Goal: Task Accomplishment & Management: Complete application form

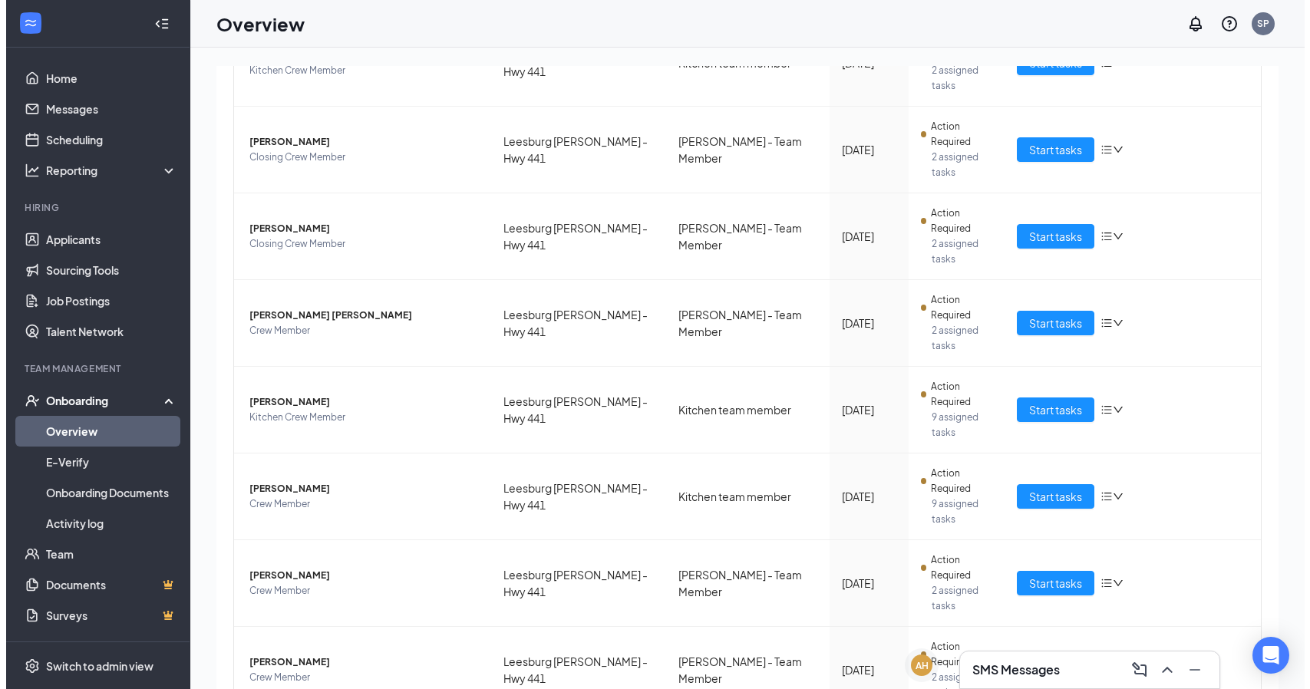
scroll to position [350, 0]
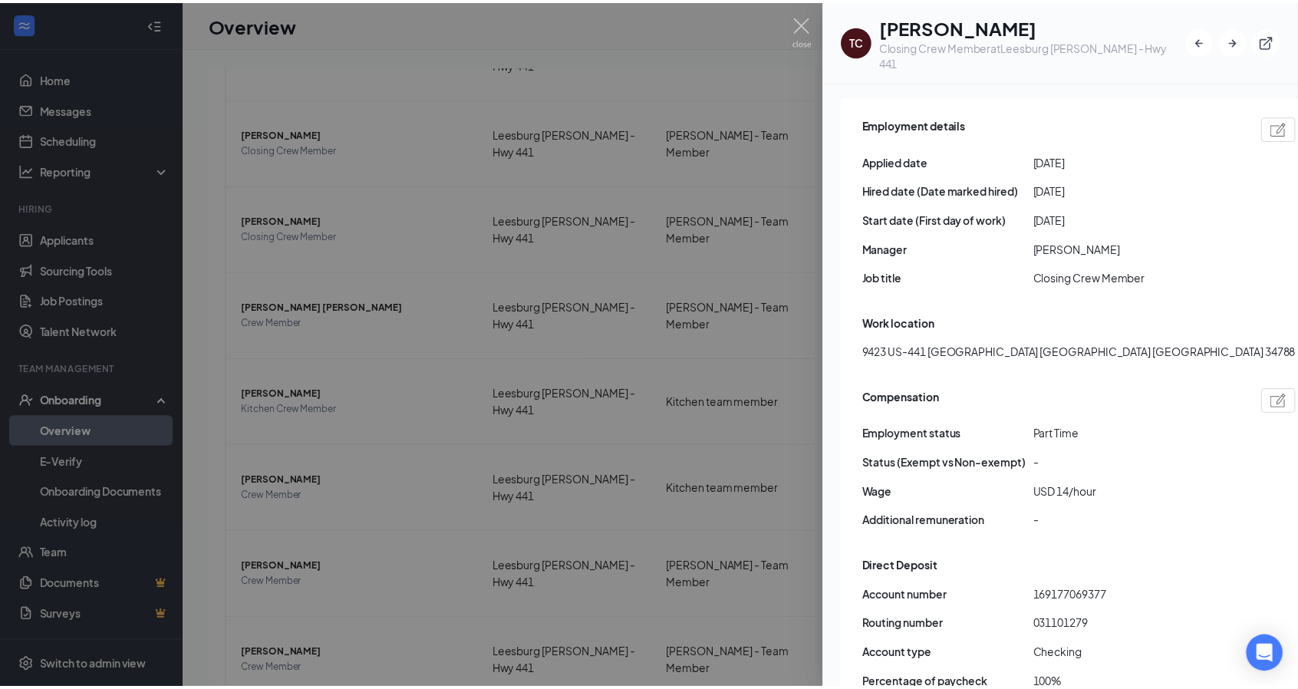
scroll to position [801, 0]
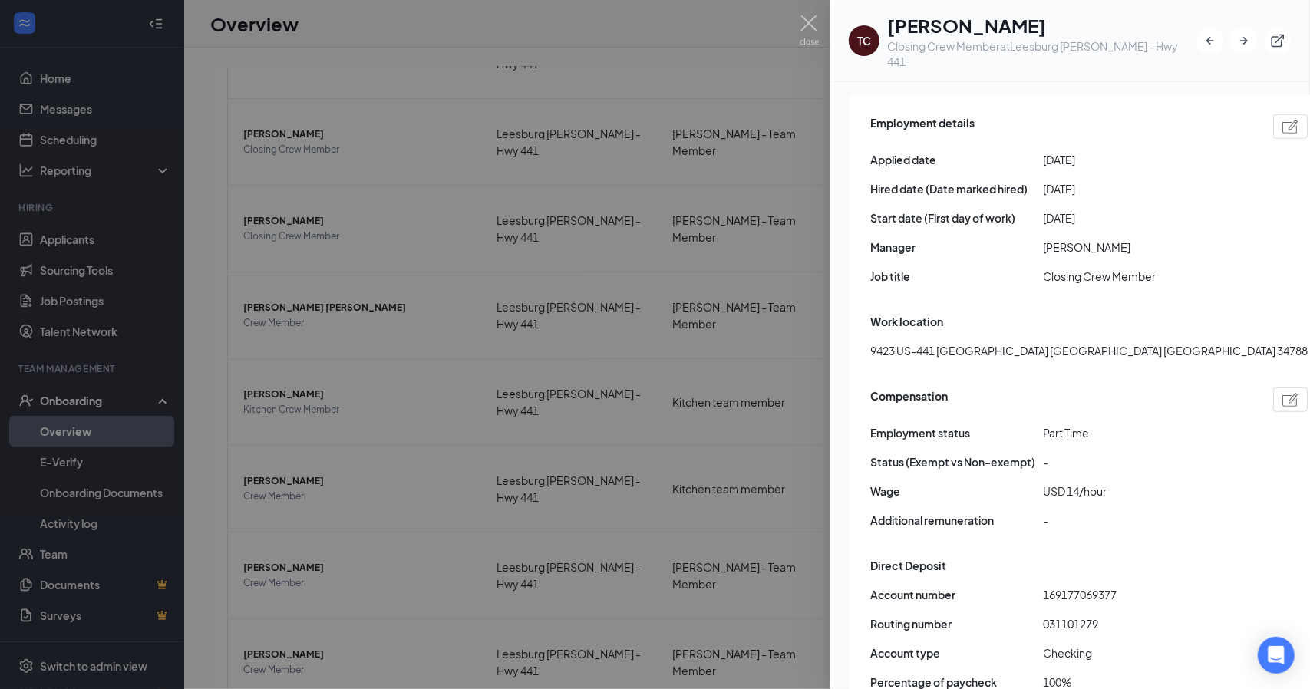
click at [797, 30] on div at bounding box center [655, 344] width 1310 height 689
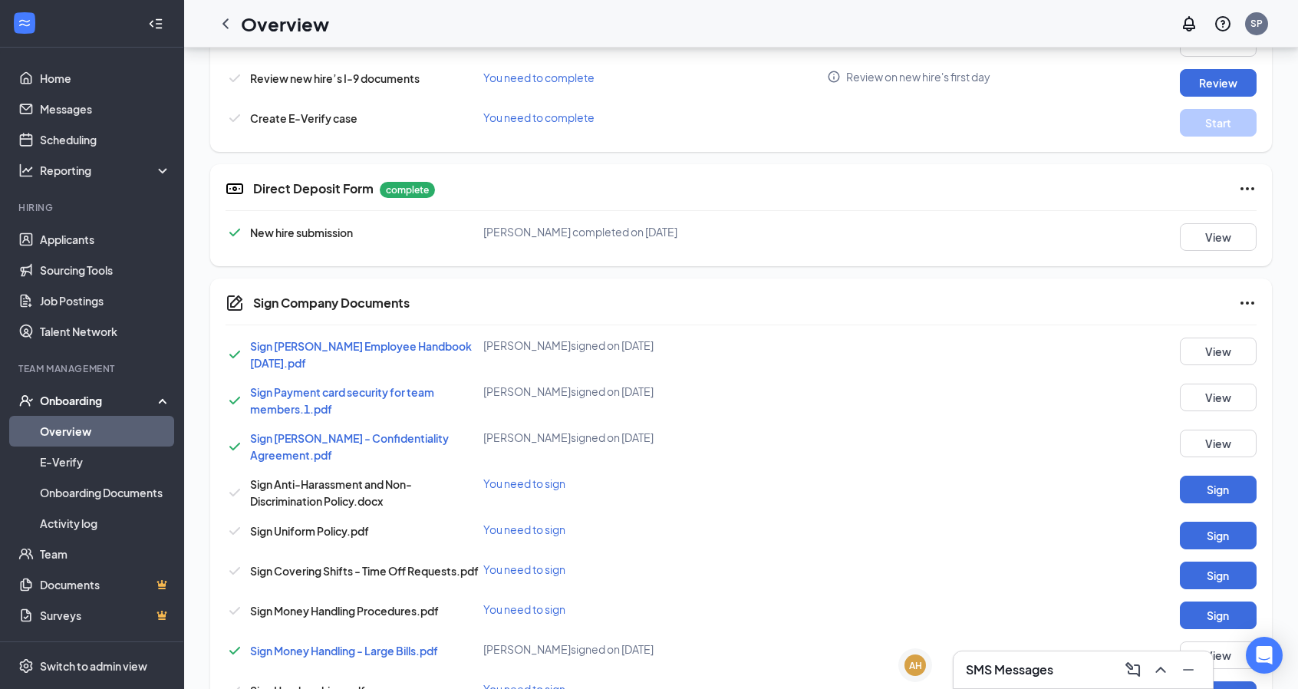
scroll to position [546, 0]
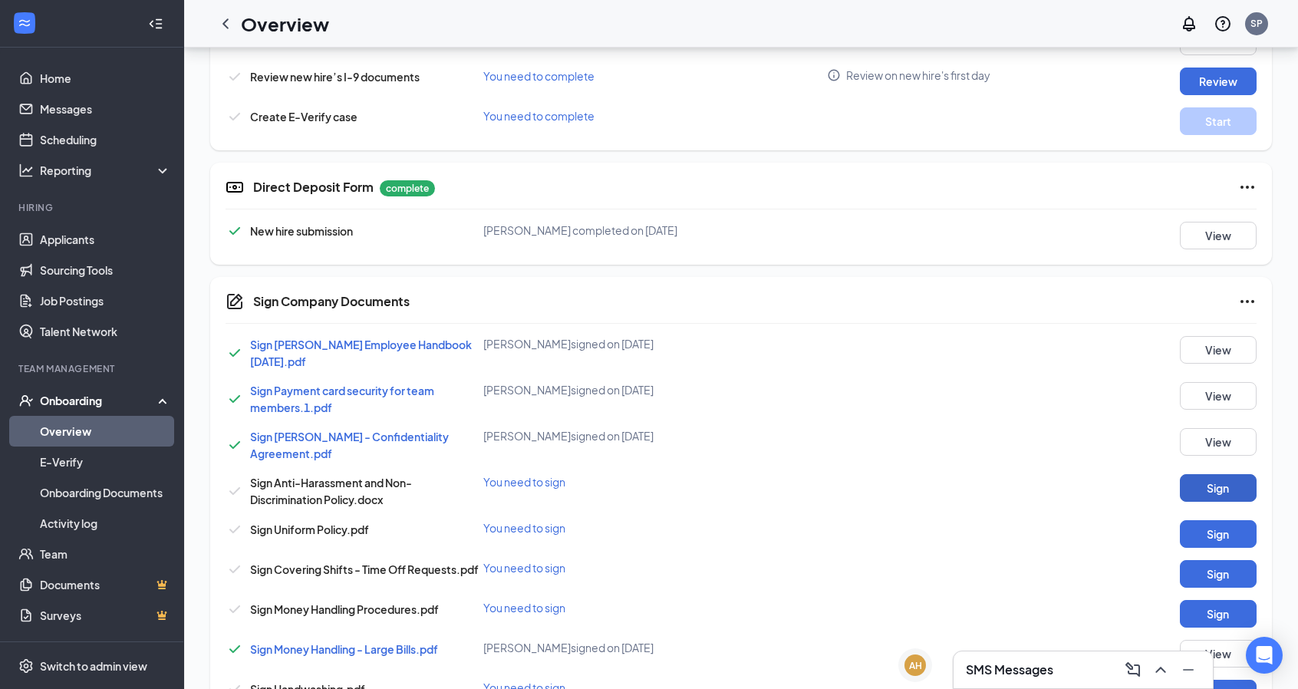
click at [1235, 487] on button "Sign" at bounding box center [1218, 488] width 77 height 28
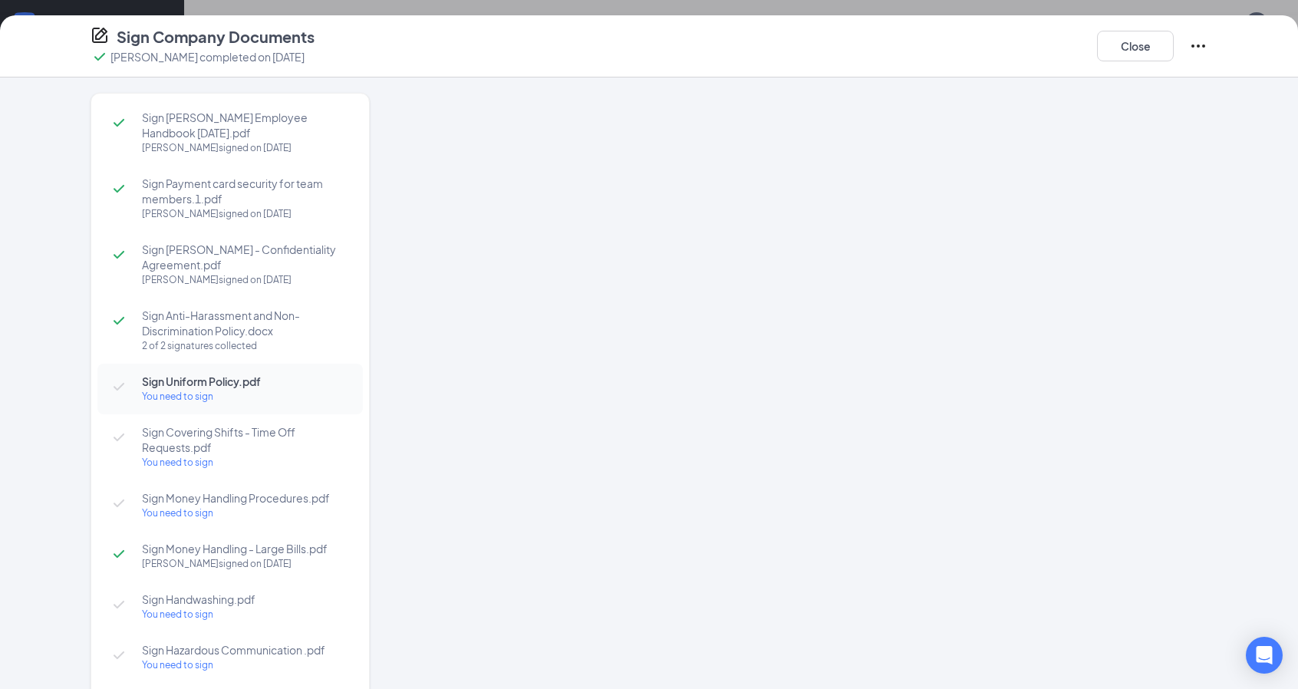
click at [815, 282] on div at bounding box center [812, 355] width 791 height 524
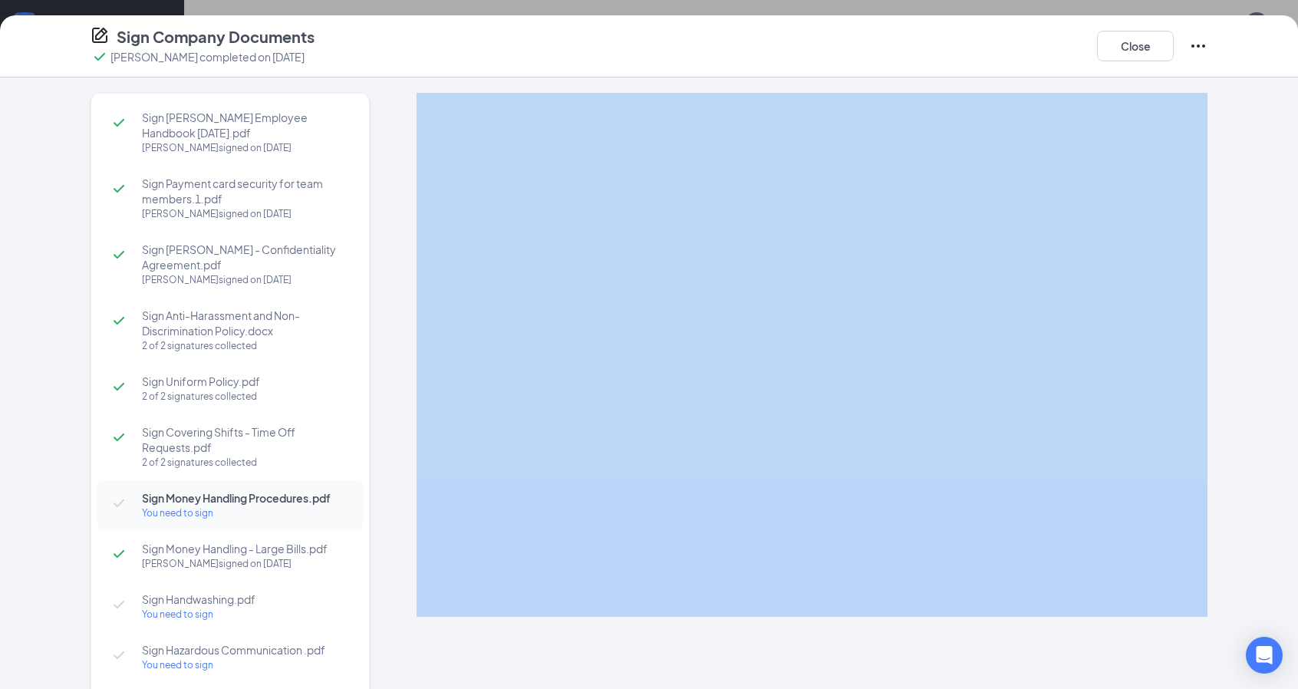
drag, startPoint x: 1246, startPoint y: 101, endPoint x: 1245, endPoint y: 120, distance: 19.2
click at [1245, 120] on div "Sign [PERSON_NAME] Employee Handbook [DATE].pdf [PERSON_NAME] signed on [DATE] …" at bounding box center [649, 384] width 1298 height 612
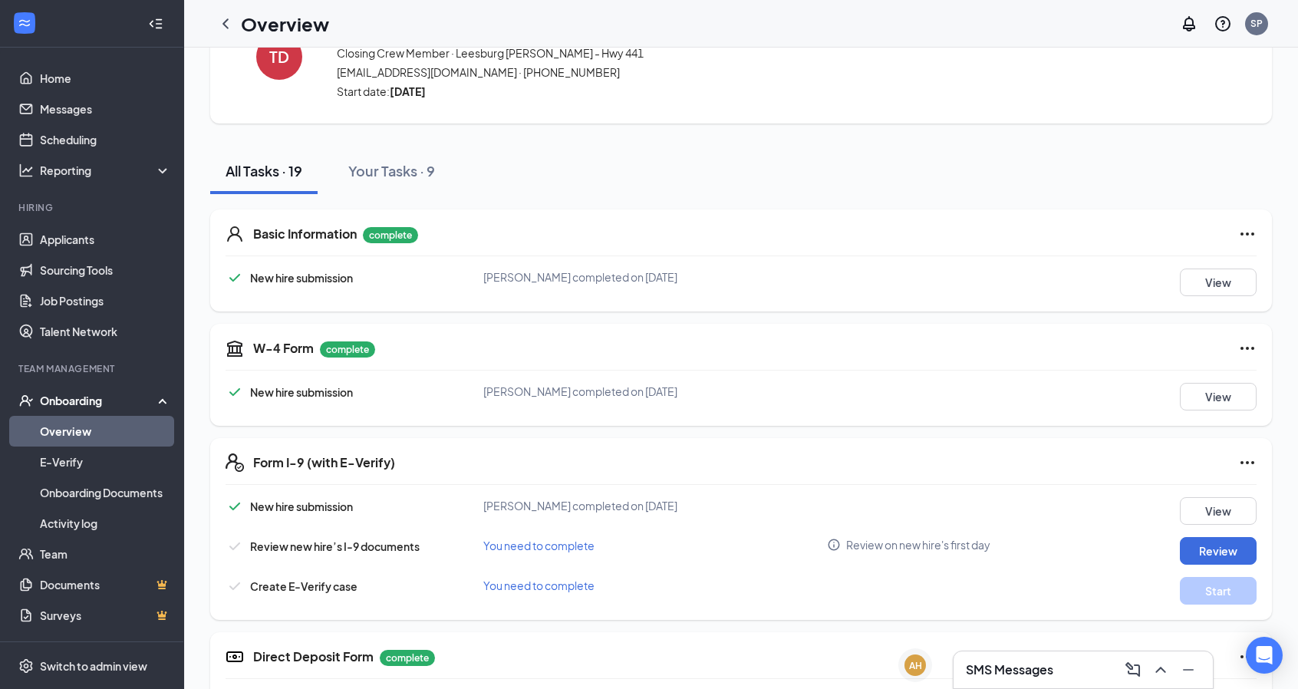
scroll to position [0, 0]
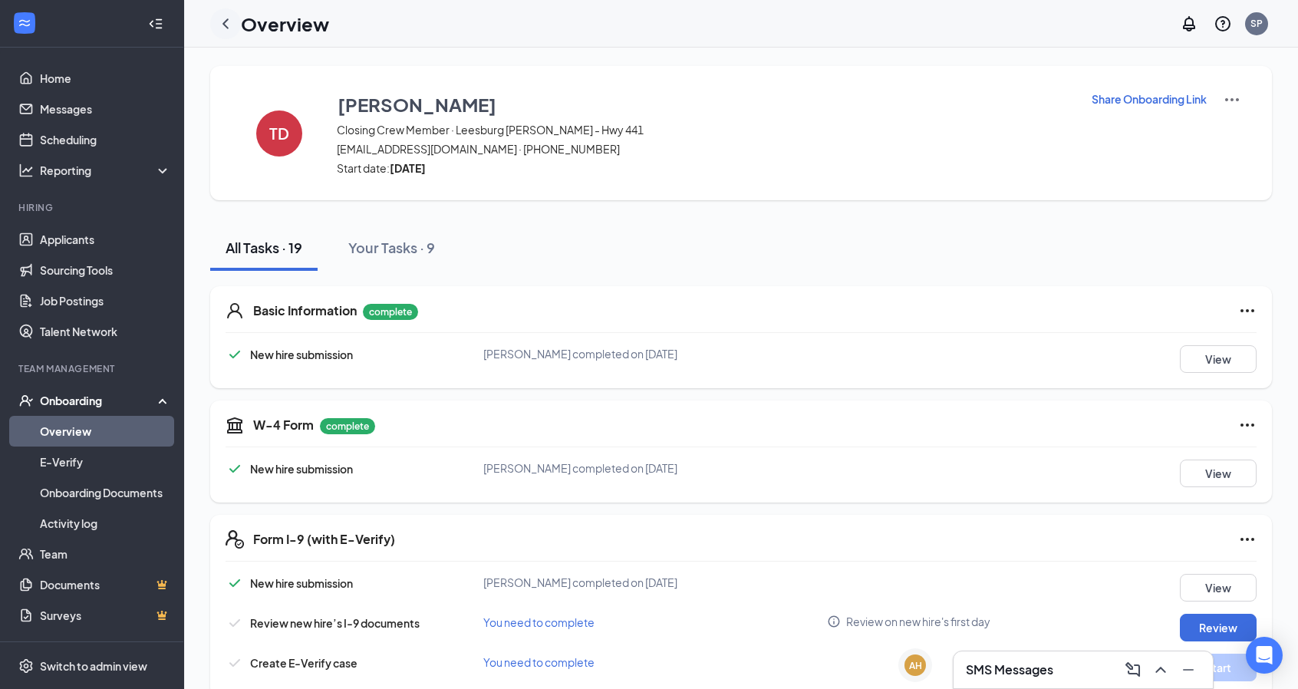
click at [221, 30] on icon "ChevronLeft" at bounding box center [225, 24] width 18 height 18
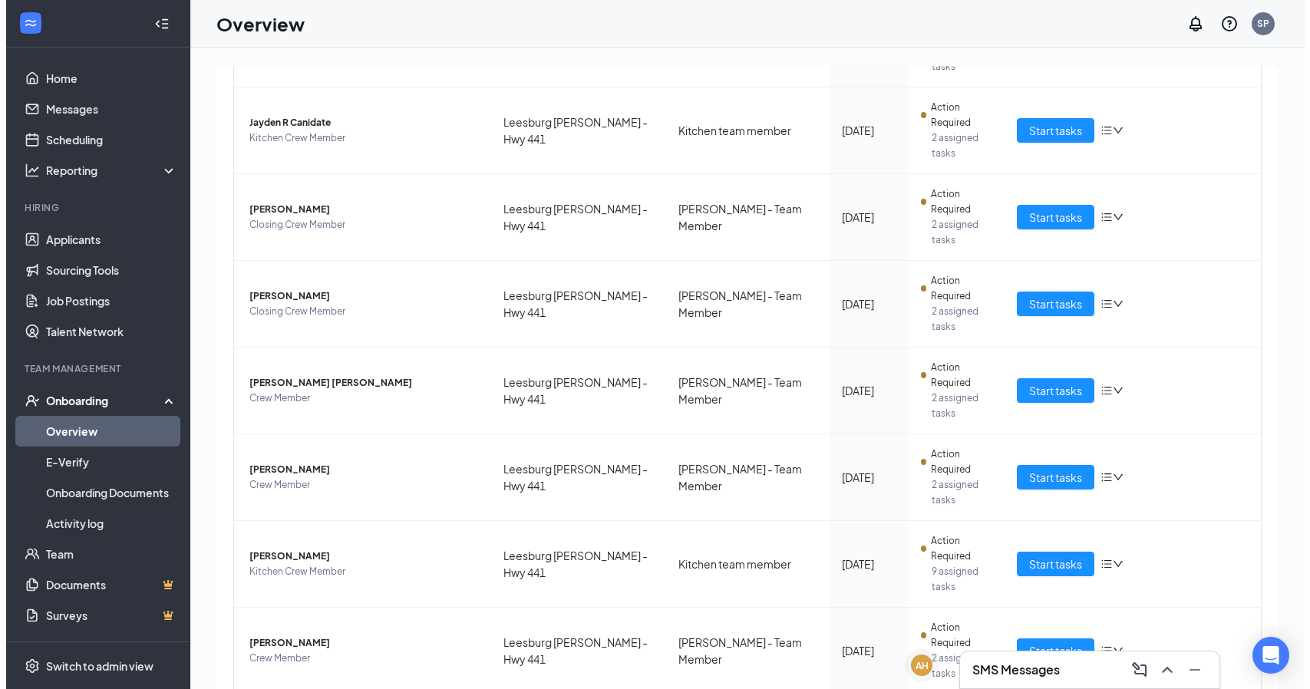
scroll to position [282, 0]
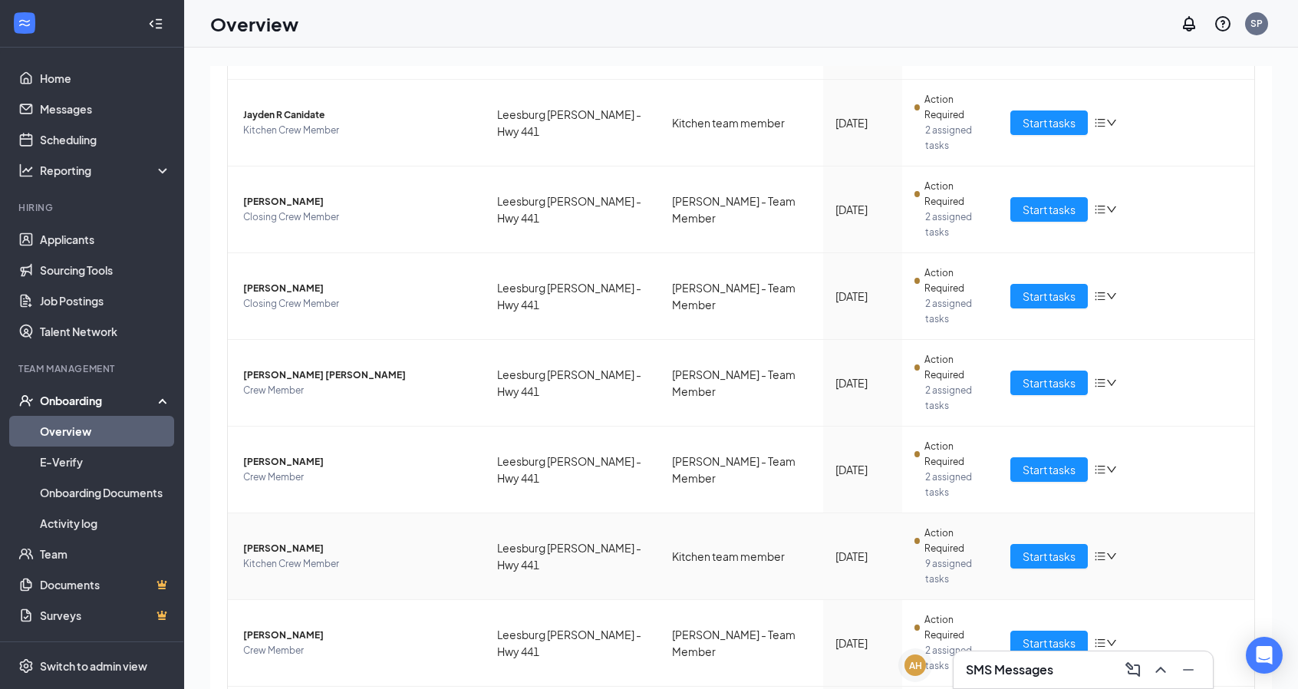
click at [301, 541] on span "[PERSON_NAME]" at bounding box center [357, 548] width 229 height 15
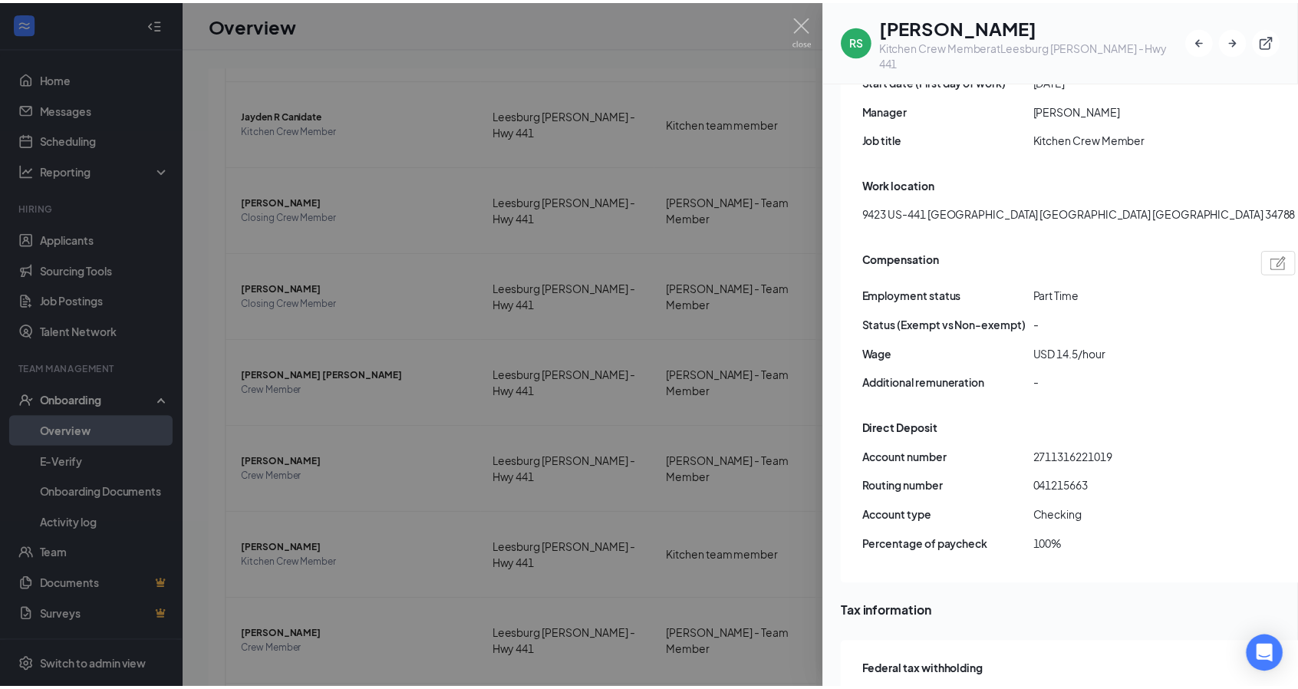
scroll to position [956, 0]
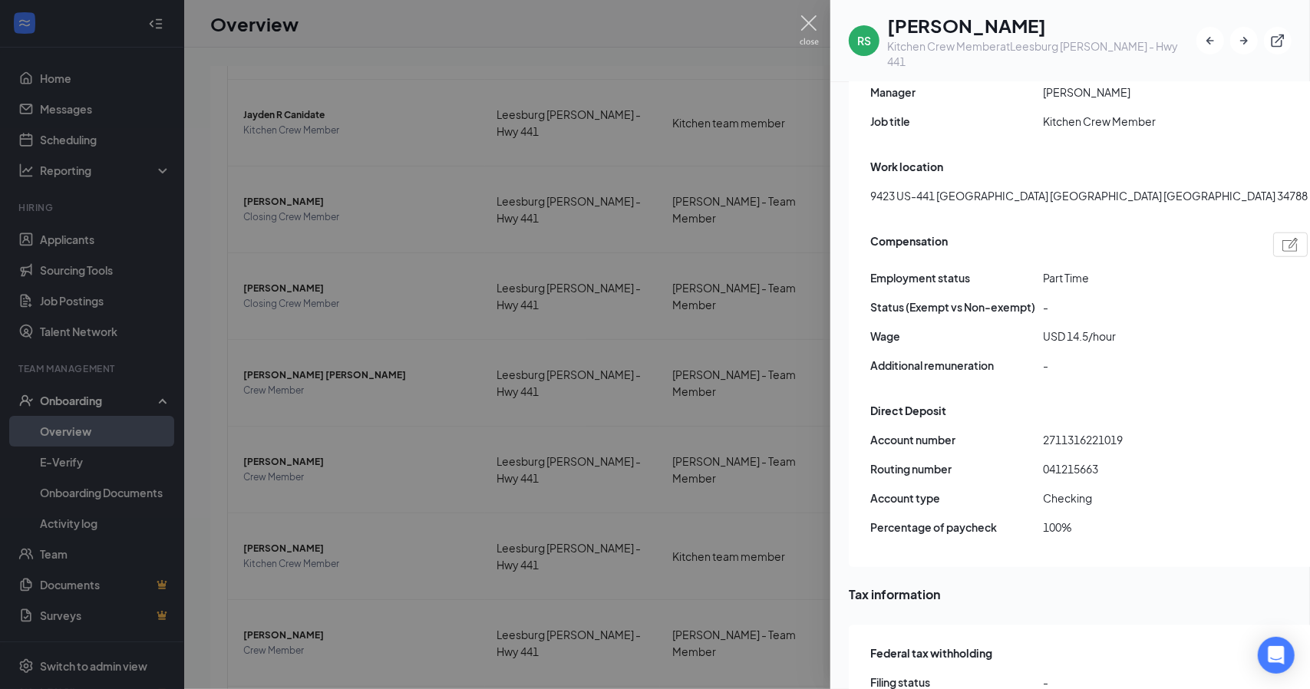
click at [815, 17] on img at bounding box center [809, 30] width 19 height 30
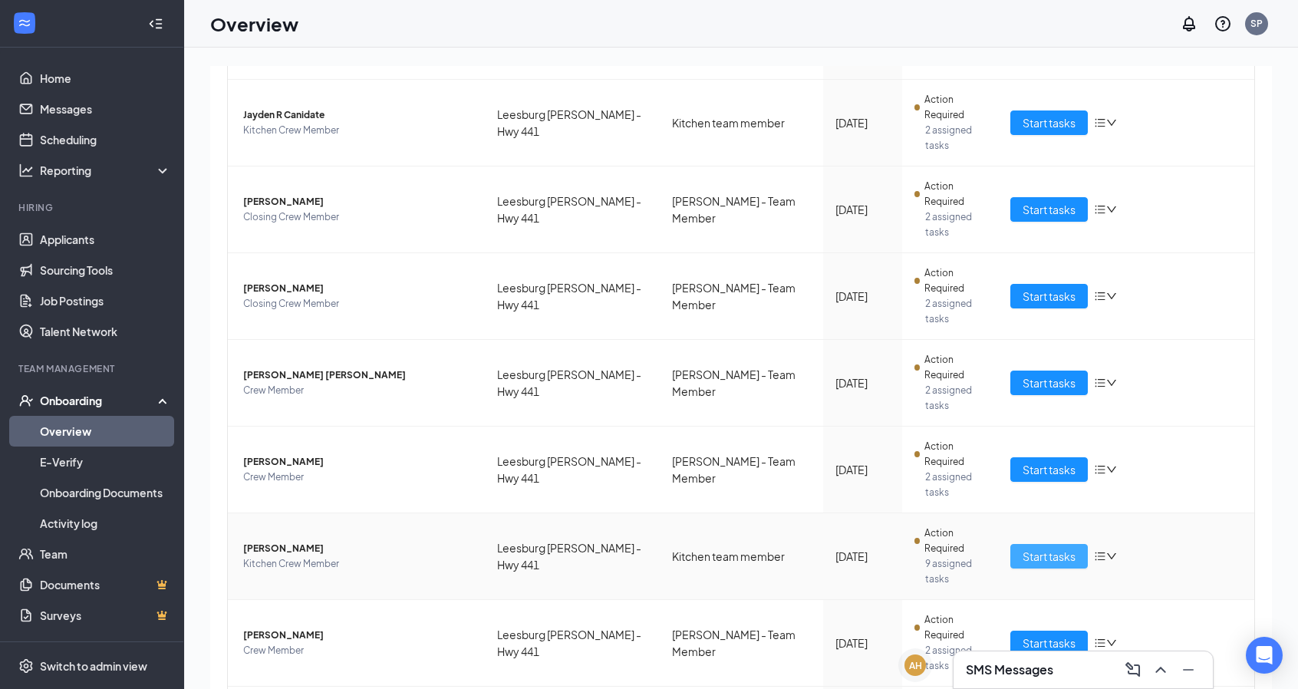
click at [1056, 548] on span "Start tasks" at bounding box center [1049, 556] width 53 height 17
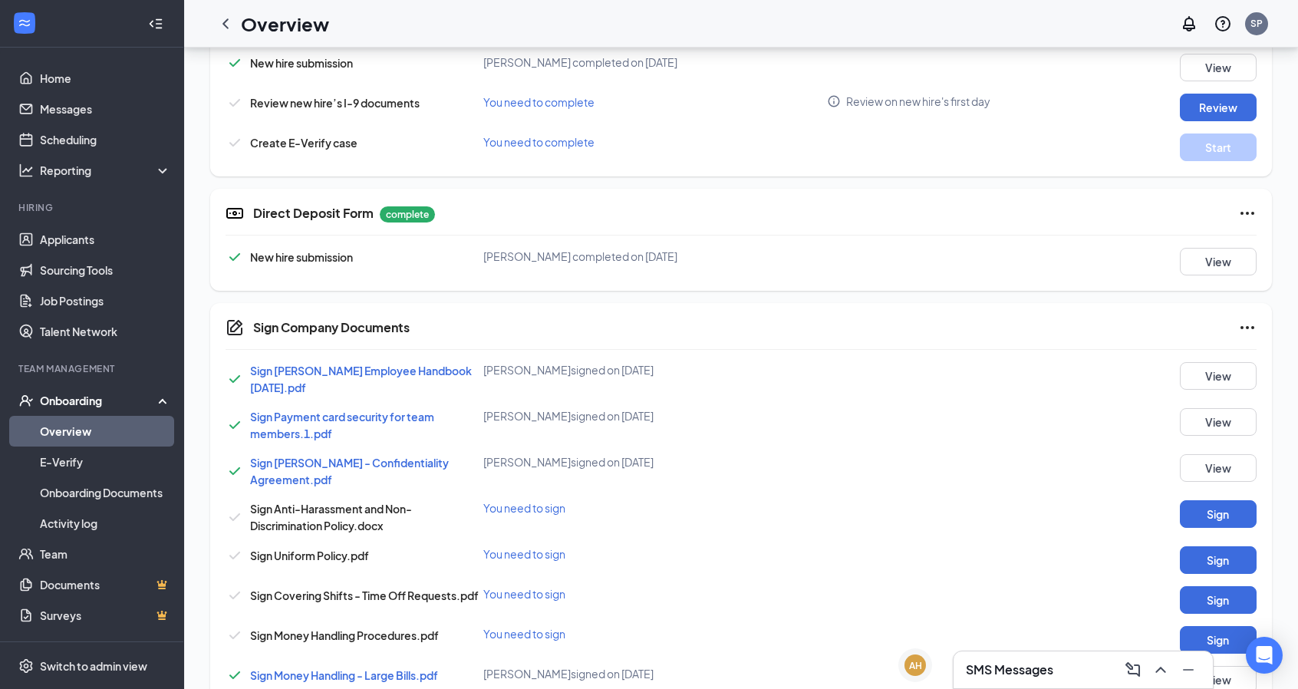
scroll to position [634, 0]
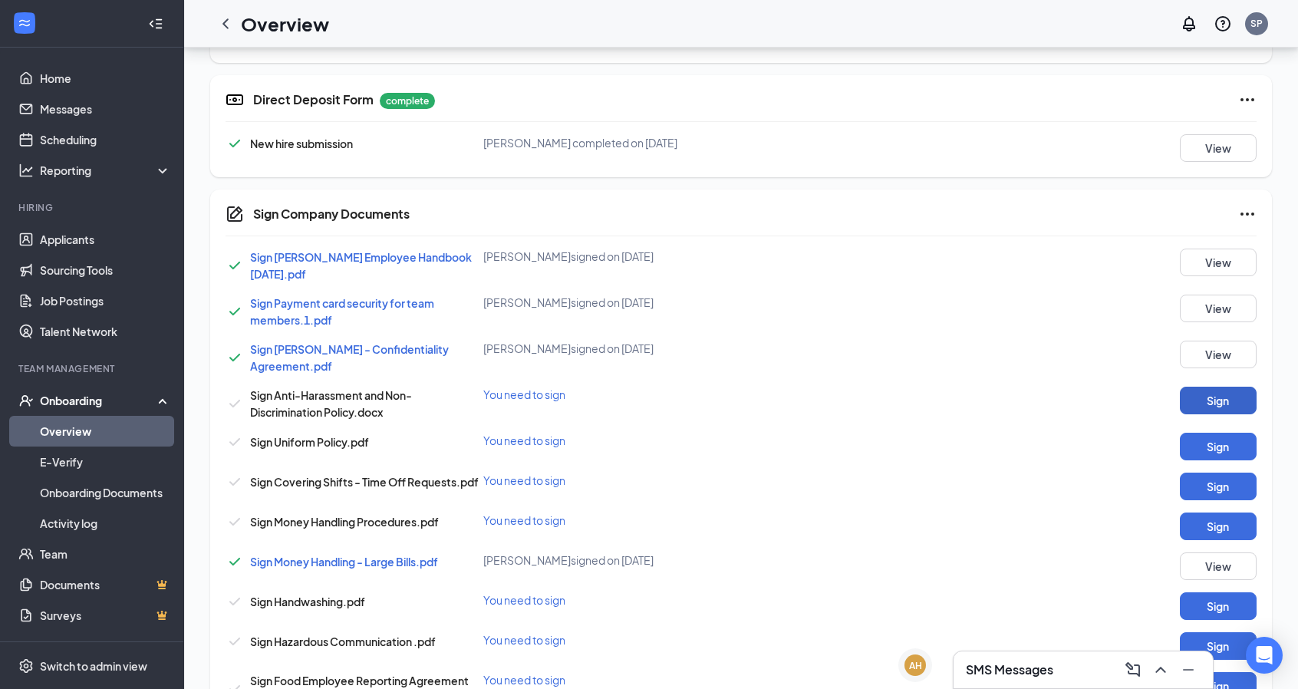
click at [1214, 401] on button "Sign" at bounding box center [1218, 401] width 77 height 28
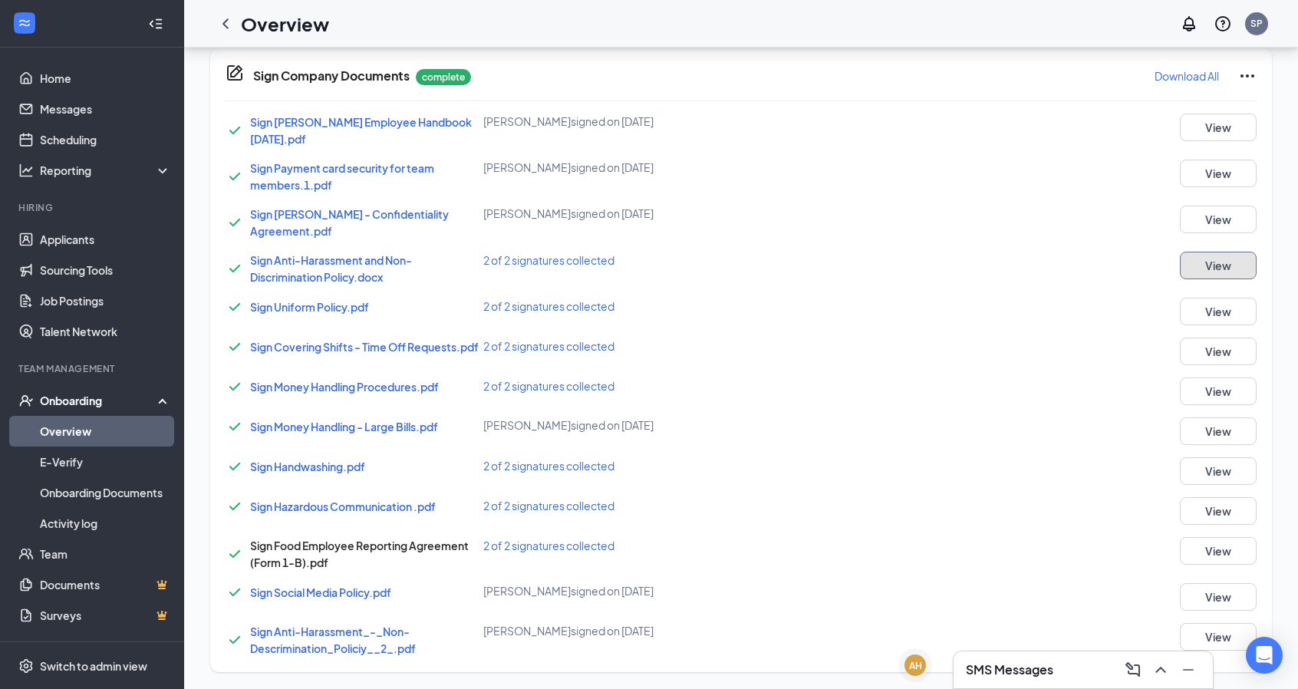
scroll to position [0, 0]
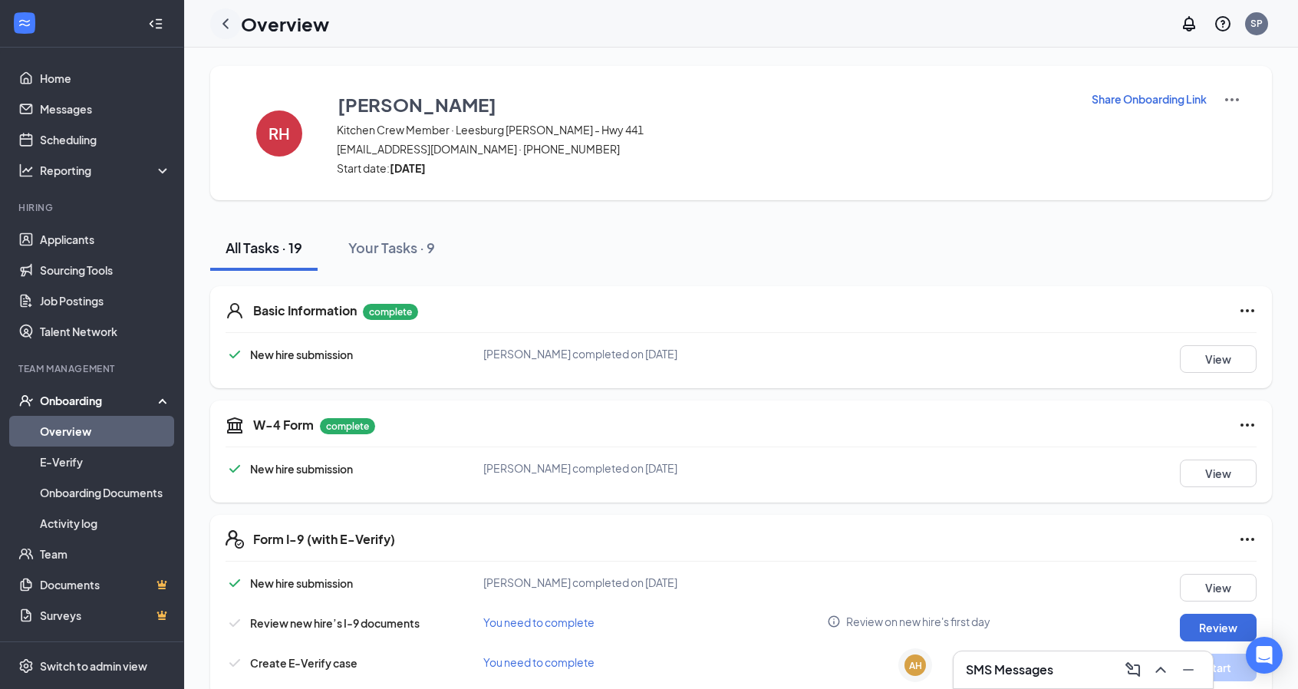
click at [220, 25] on icon "ChevronLeft" at bounding box center [225, 24] width 18 height 18
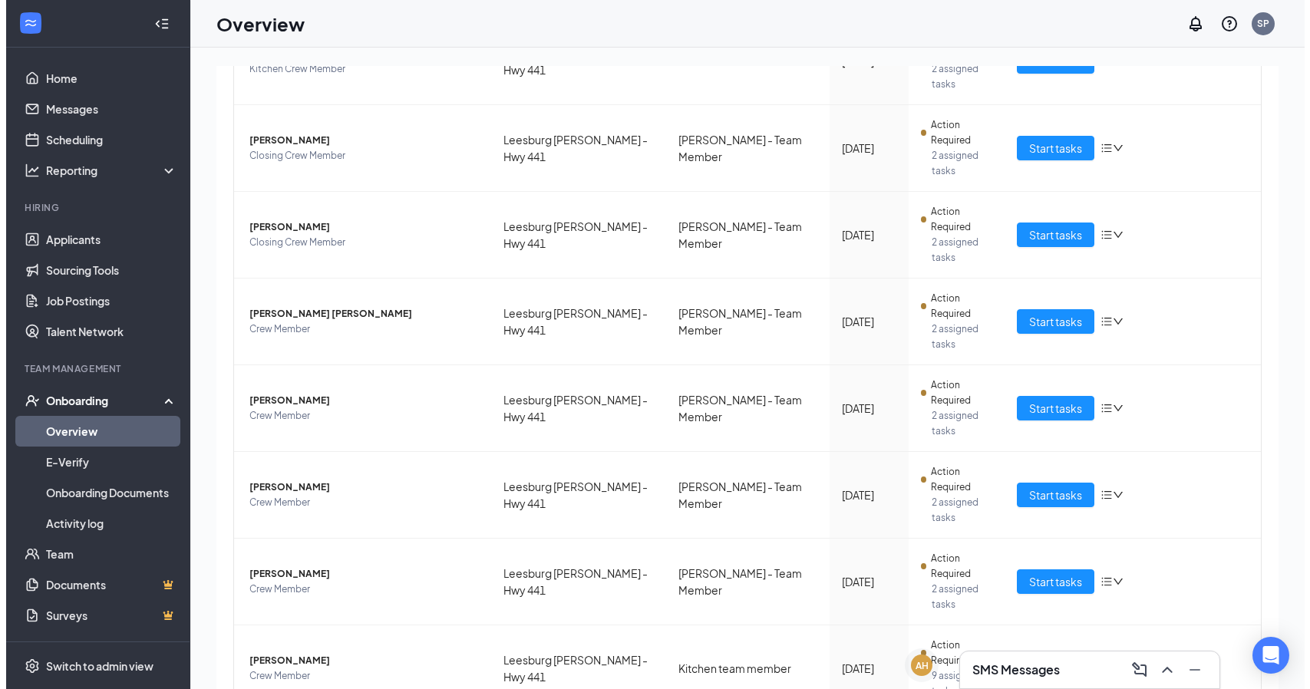
scroll to position [350, 0]
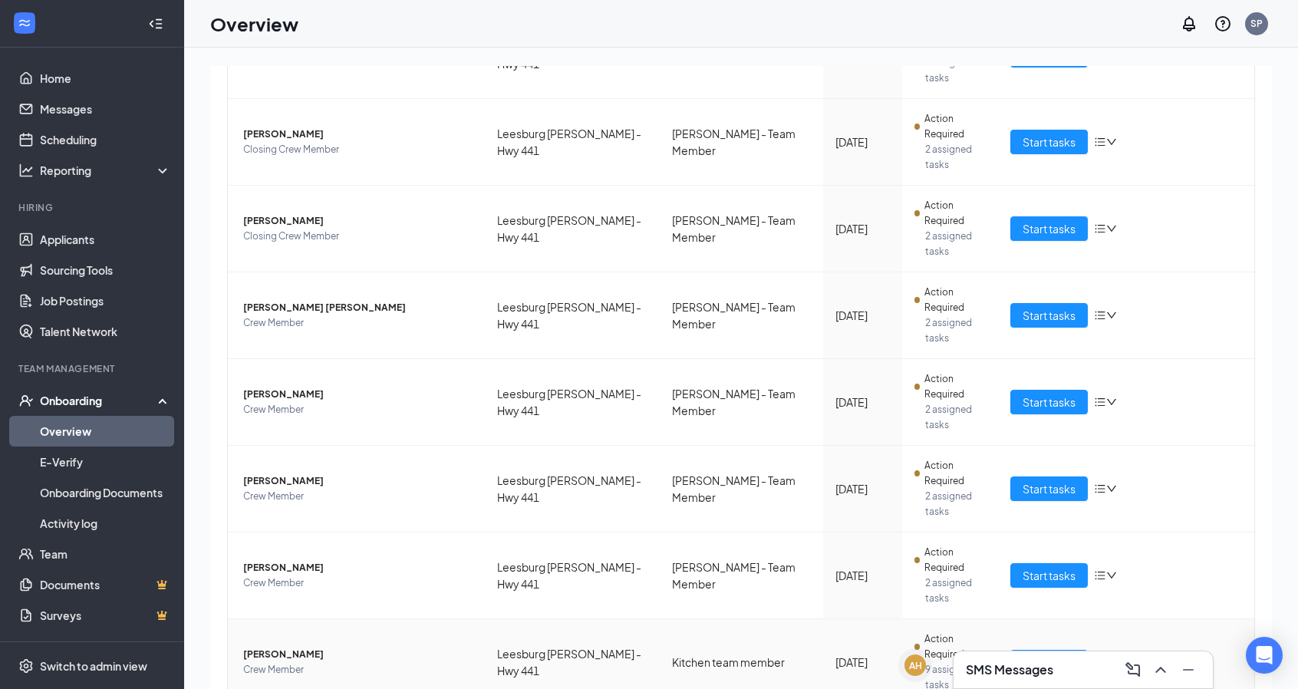
click at [310, 647] on span "[PERSON_NAME]" at bounding box center [357, 654] width 229 height 15
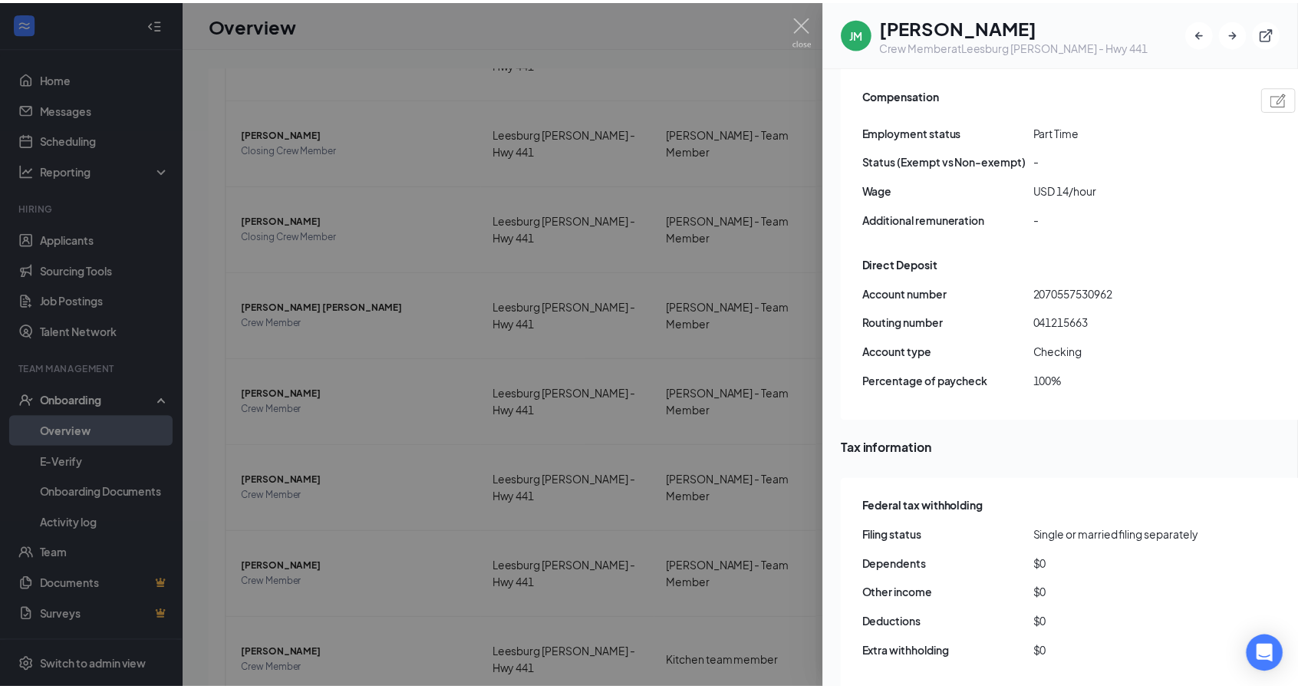
scroll to position [1073, 0]
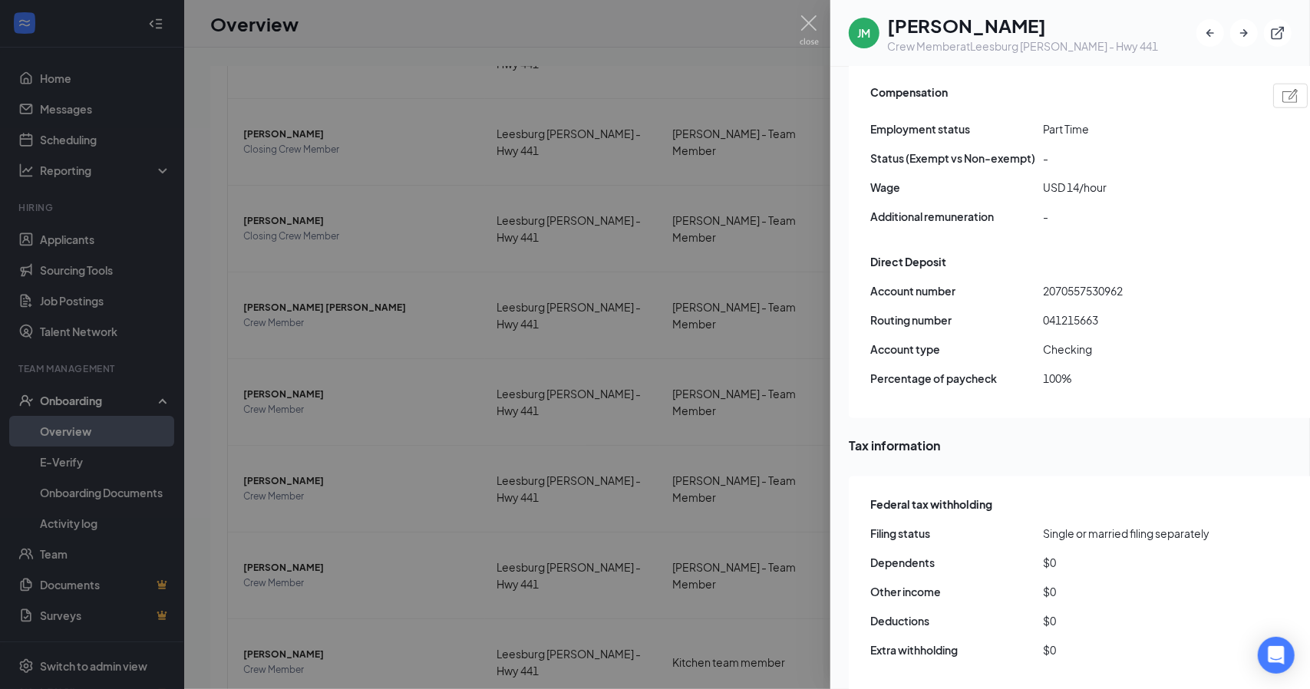
click at [798, 25] on div at bounding box center [655, 344] width 1310 height 689
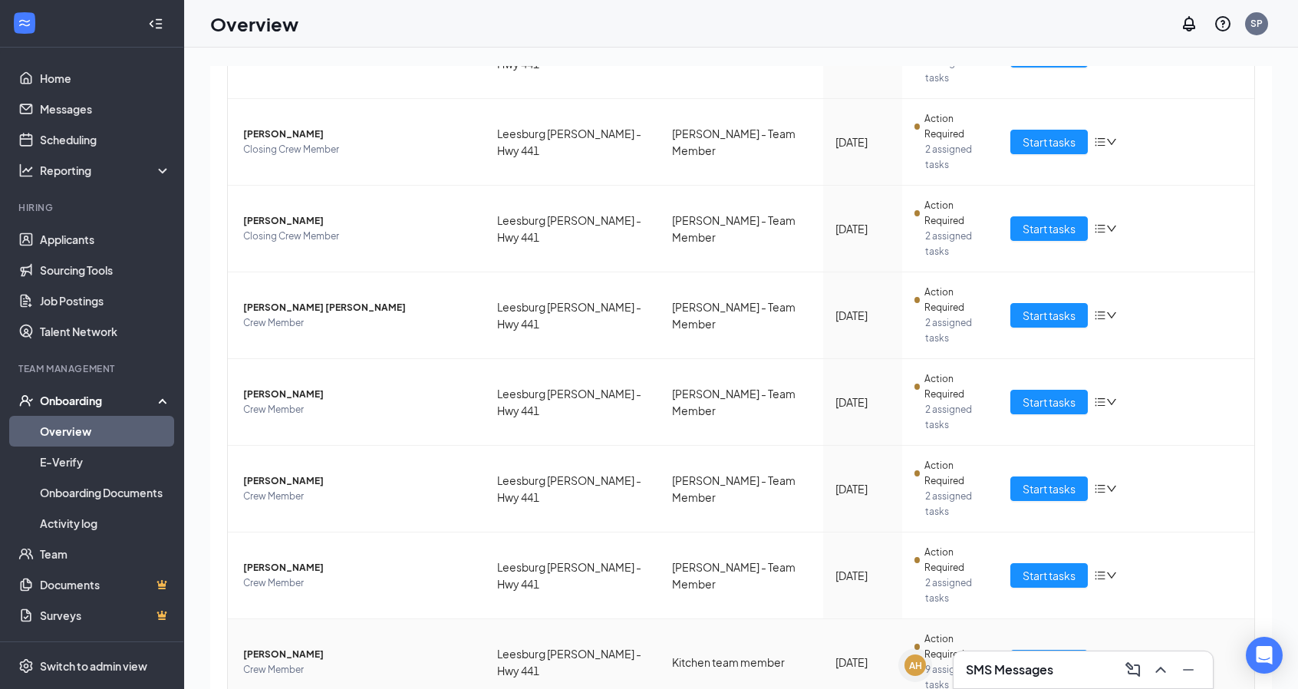
click at [1045, 619] on td "Start tasks" at bounding box center [1126, 662] width 257 height 87
click at [1044, 654] on span "Start tasks" at bounding box center [1049, 662] width 53 height 17
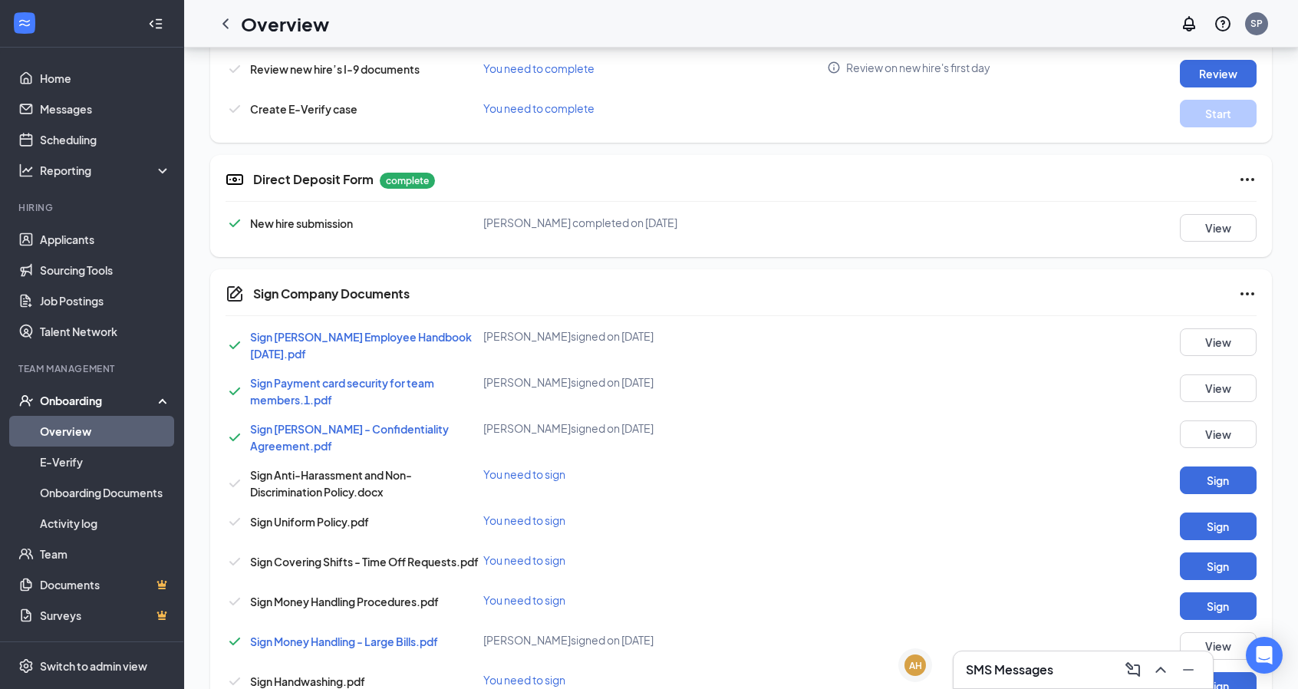
scroll to position [576, 0]
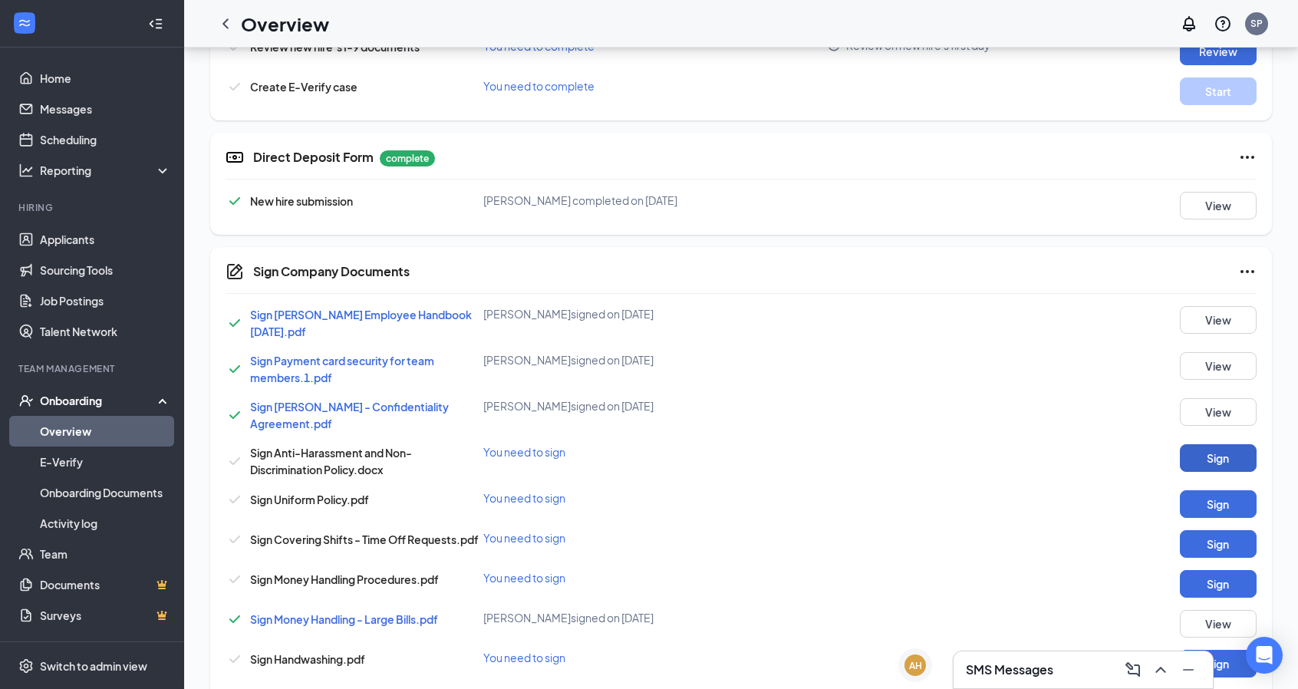
click at [1225, 456] on button "Sign" at bounding box center [1218, 458] width 77 height 28
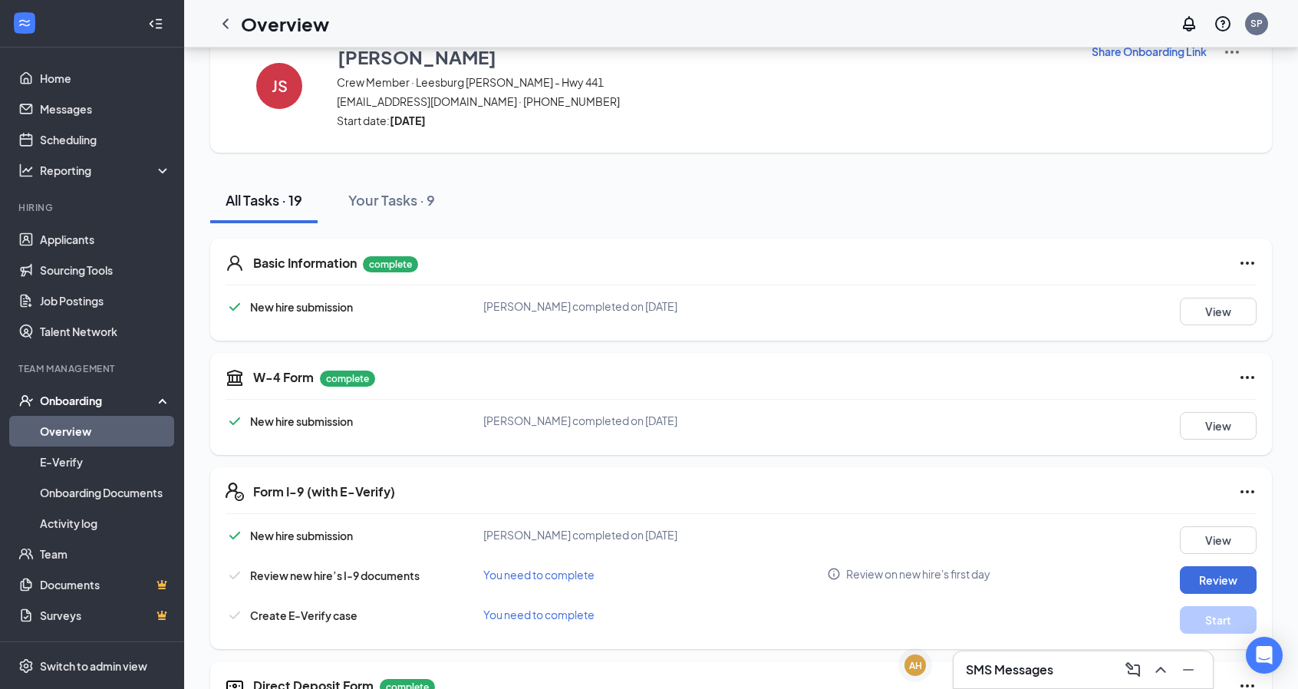
scroll to position [775, 0]
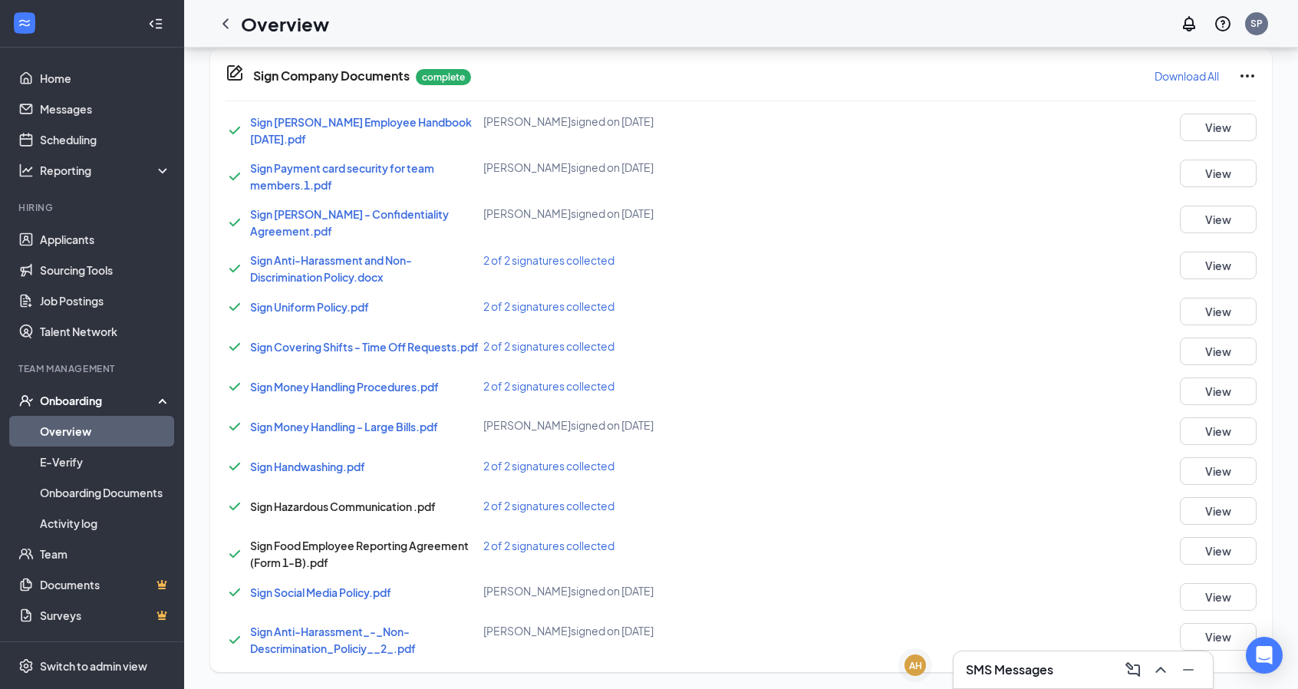
click at [233, 38] on div "Overview" at bounding box center [269, 23] width 119 height 31
click at [217, 16] on icon "ChevronLeft" at bounding box center [225, 24] width 18 height 18
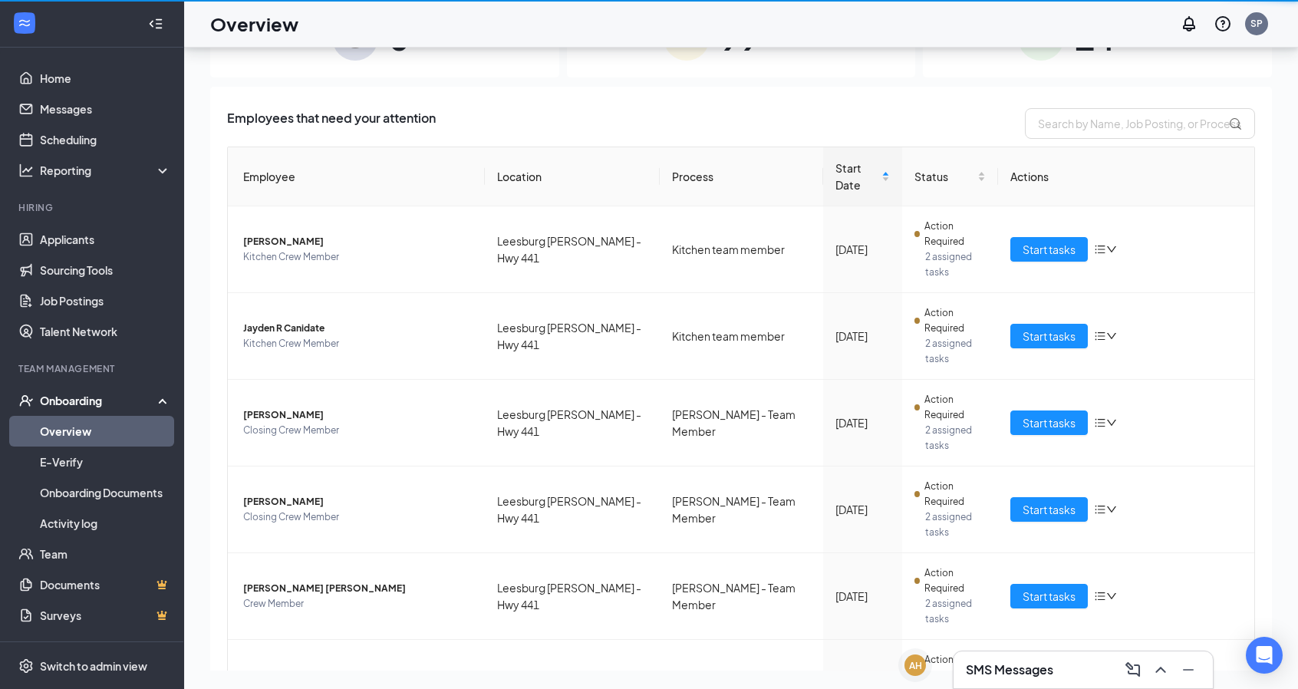
scroll to position [69, 0]
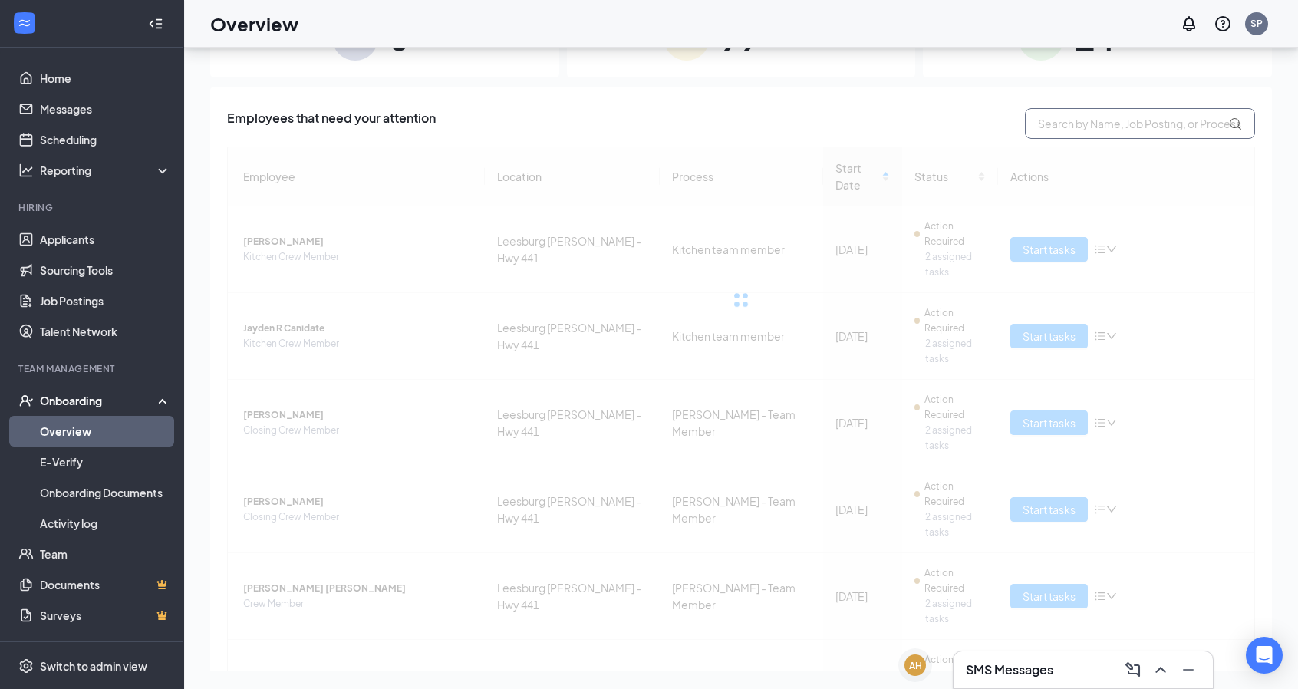
click at [1166, 135] on input "text" at bounding box center [1140, 123] width 230 height 31
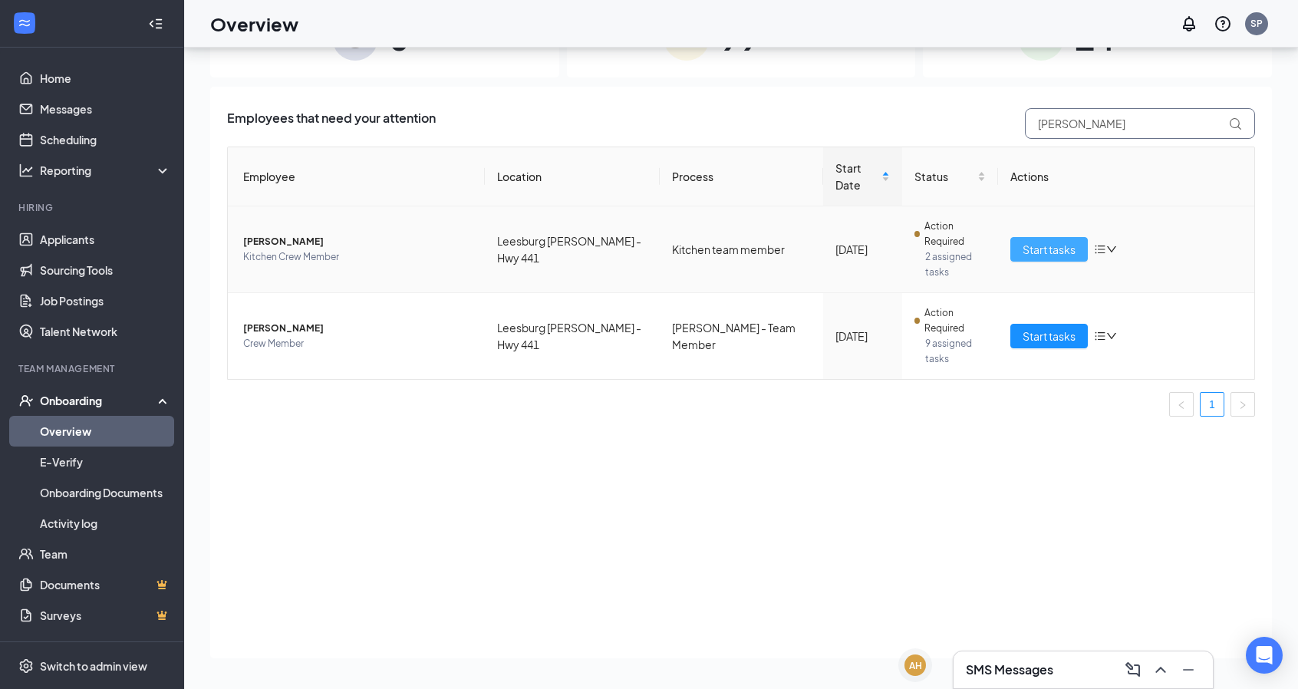
type input "[PERSON_NAME]"
click at [1031, 241] on span "Start tasks" at bounding box center [1049, 249] width 53 height 17
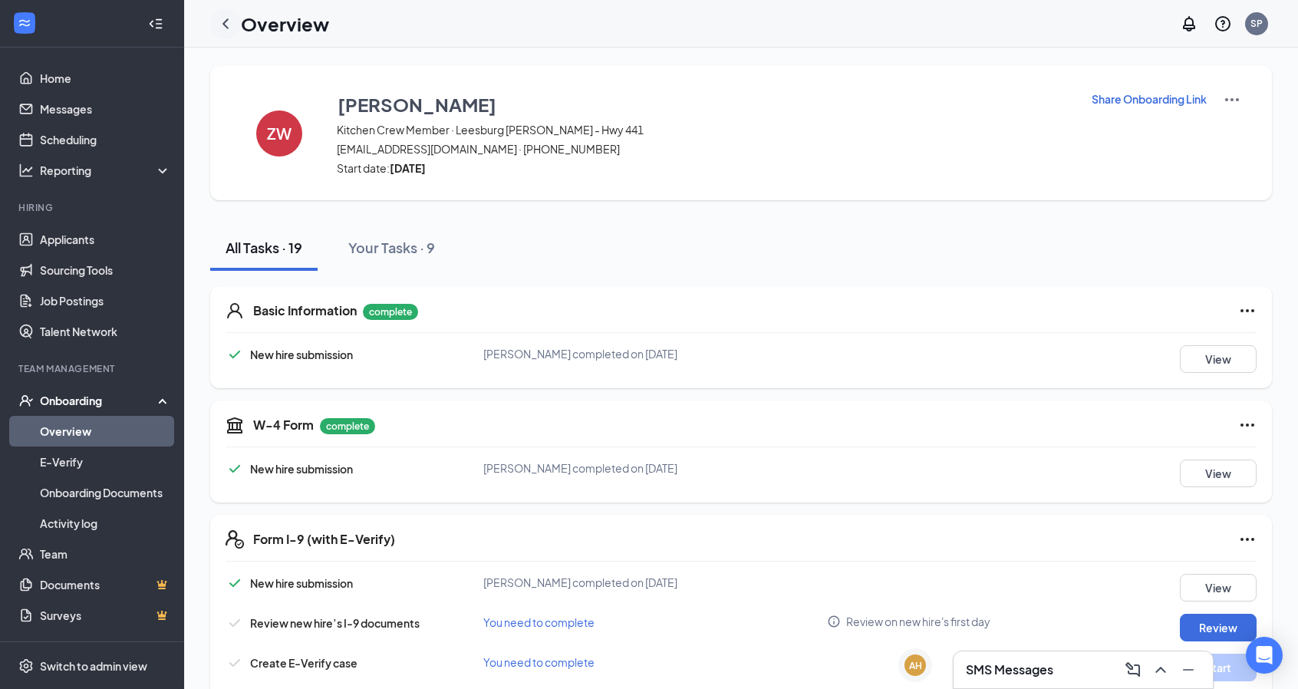
click at [229, 28] on icon "ChevronLeft" at bounding box center [225, 24] width 18 height 18
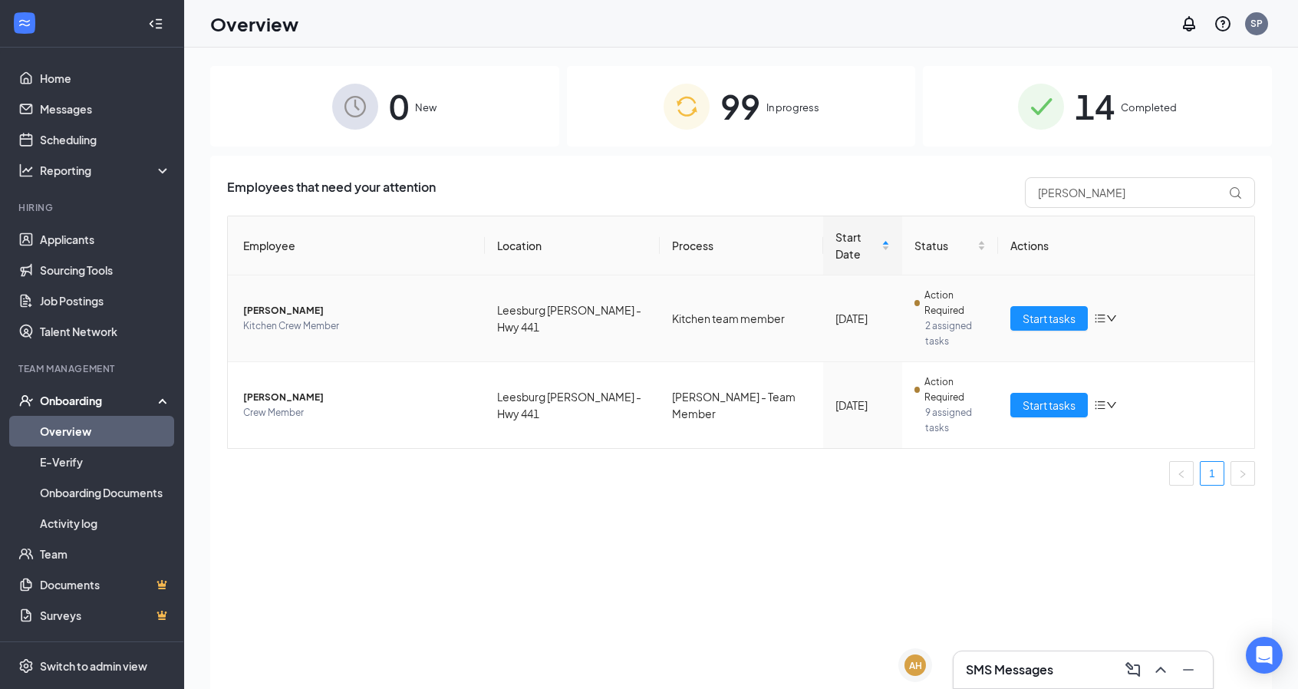
click at [274, 303] on span "[PERSON_NAME]" at bounding box center [357, 310] width 229 height 15
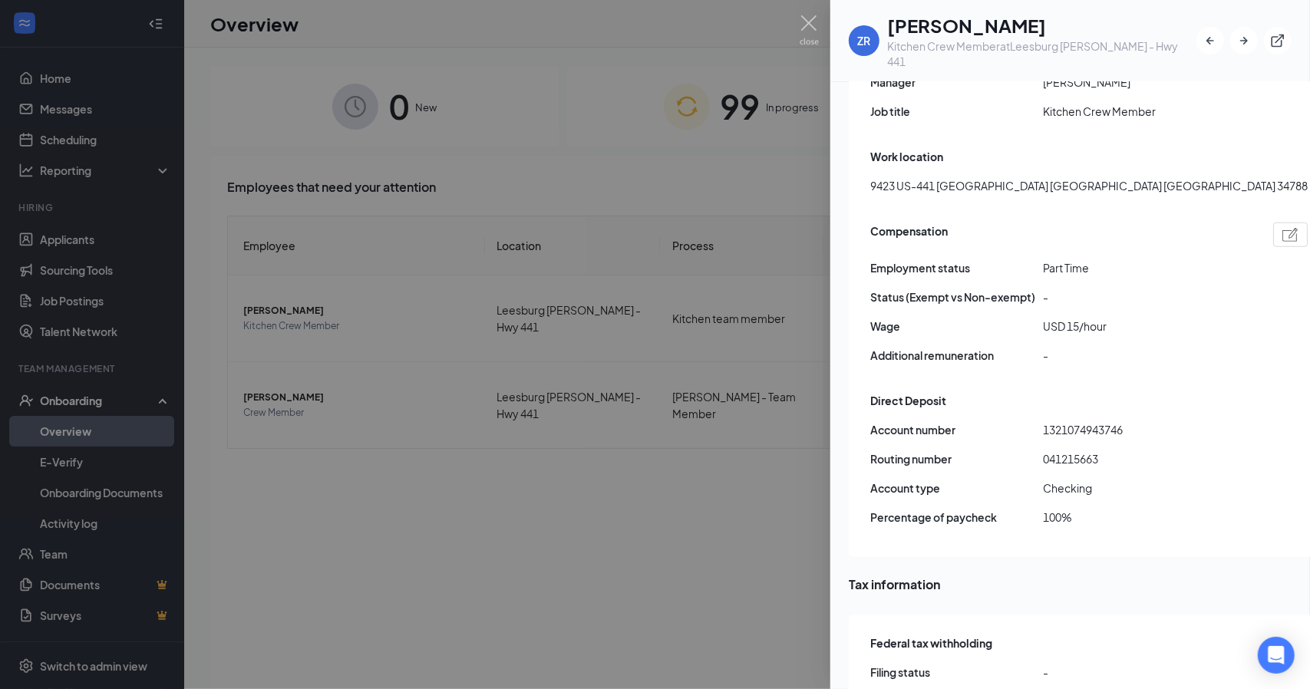
scroll to position [968, 0]
click at [832, 11] on div "ZR [PERSON_NAME] Kitchen Crew Member at [GEOGRAPHIC_DATA][PERSON_NAME] 441" at bounding box center [1070, 41] width 480 height 82
click at [813, 20] on img at bounding box center [809, 30] width 19 height 30
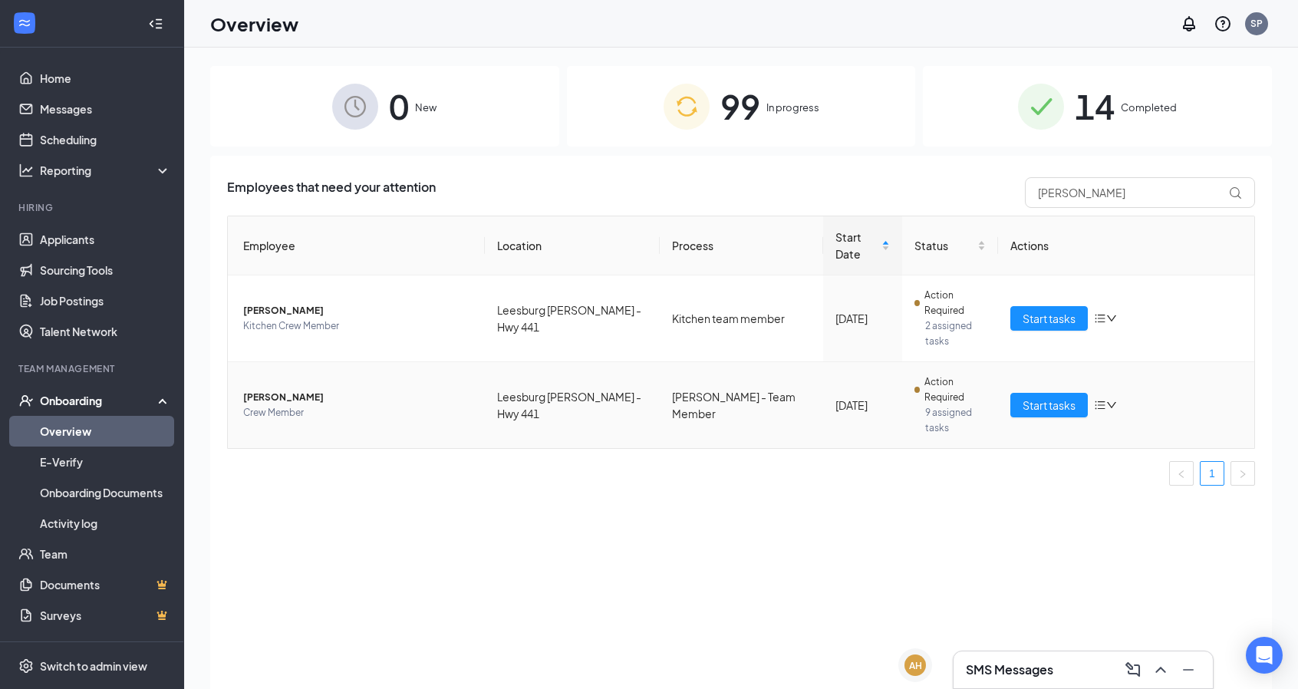
click at [312, 390] on span "[PERSON_NAME]" at bounding box center [357, 397] width 229 height 15
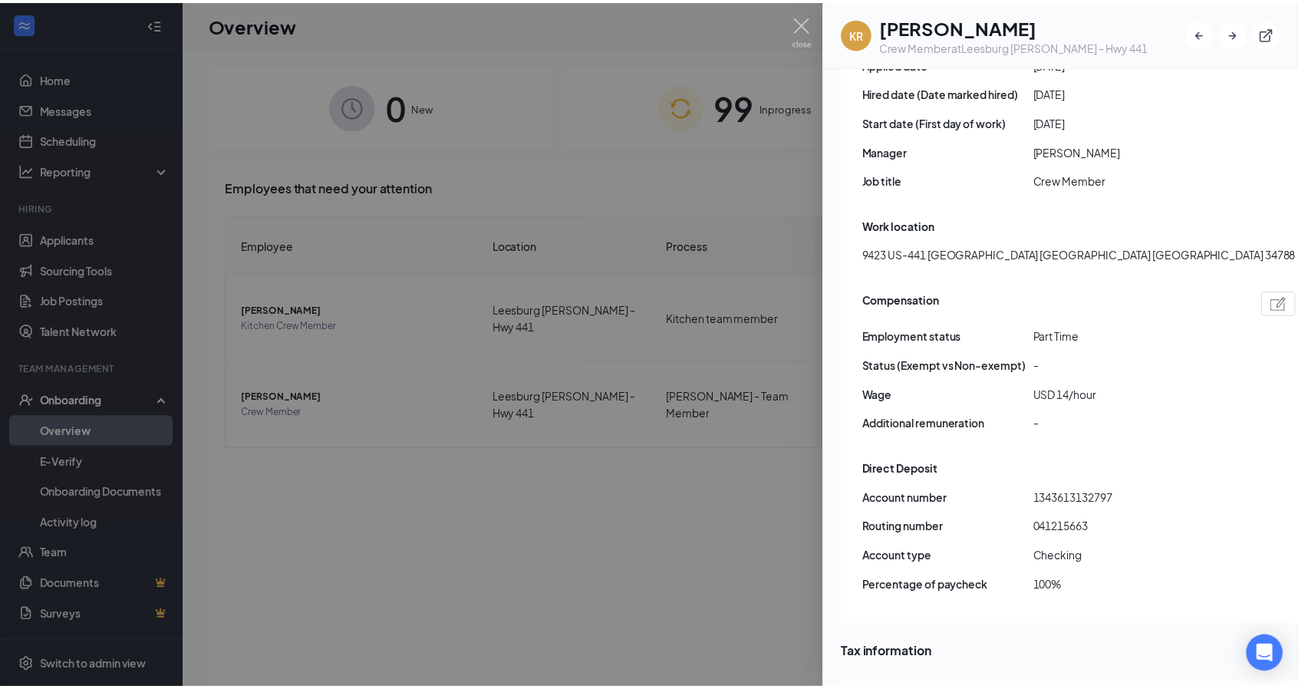
scroll to position [904, 0]
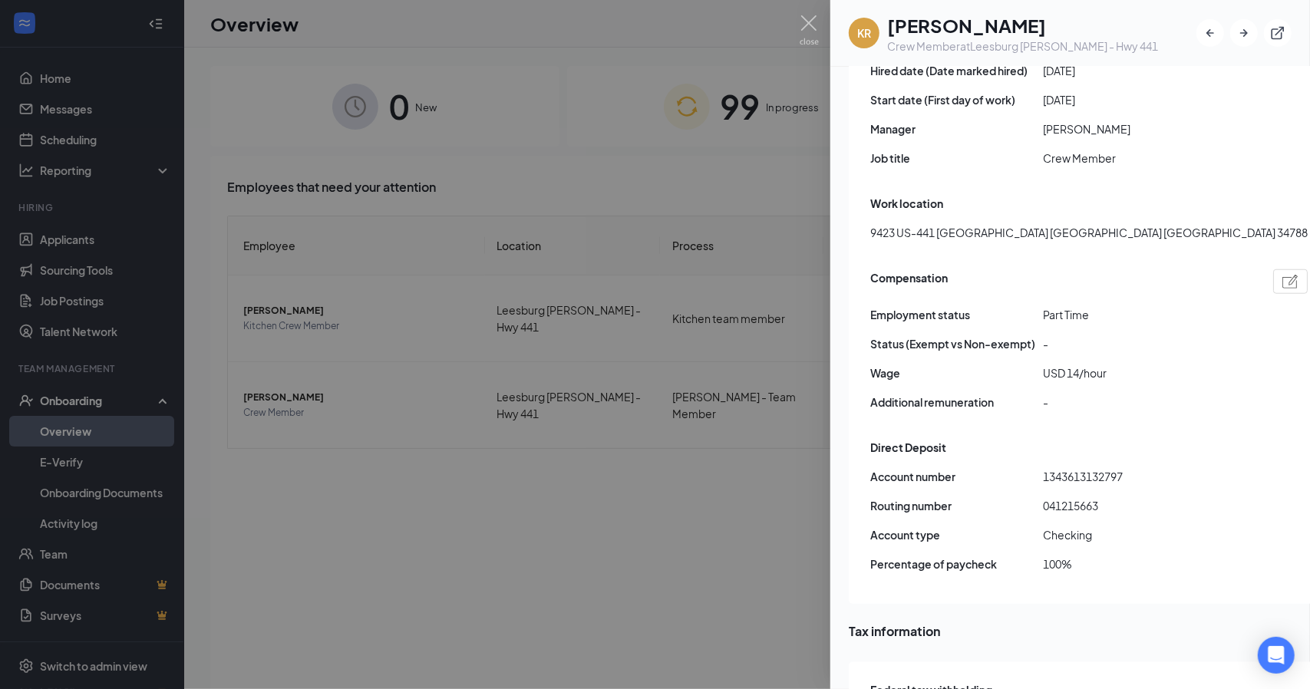
click at [626, 598] on div at bounding box center [655, 344] width 1310 height 689
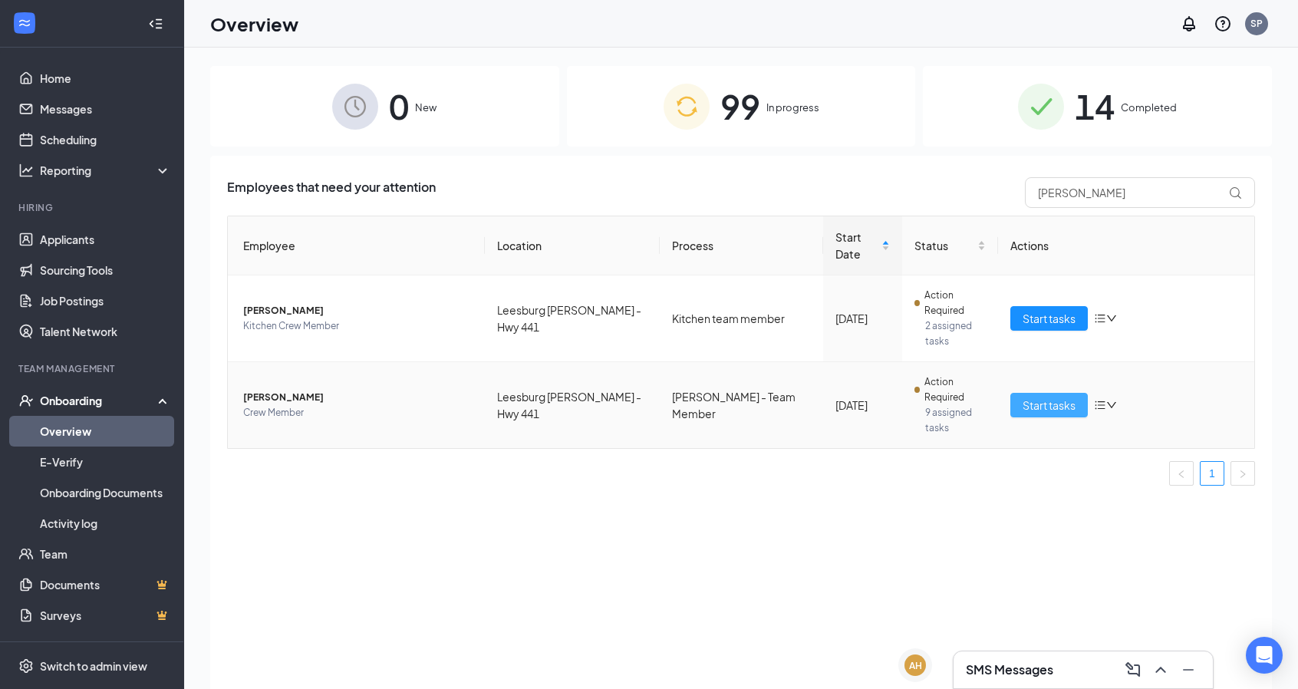
click at [1058, 397] on span "Start tasks" at bounding box center [1049, 405] width 53 height 17
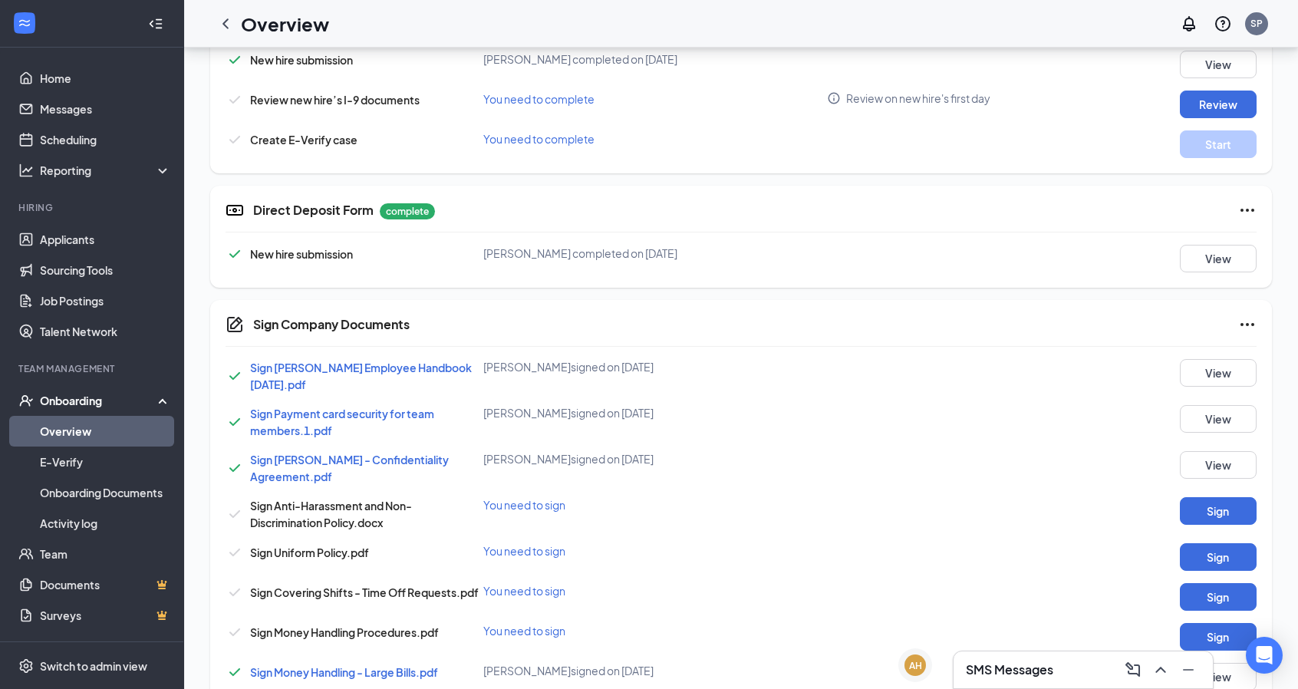
scroll to position [573, 0]
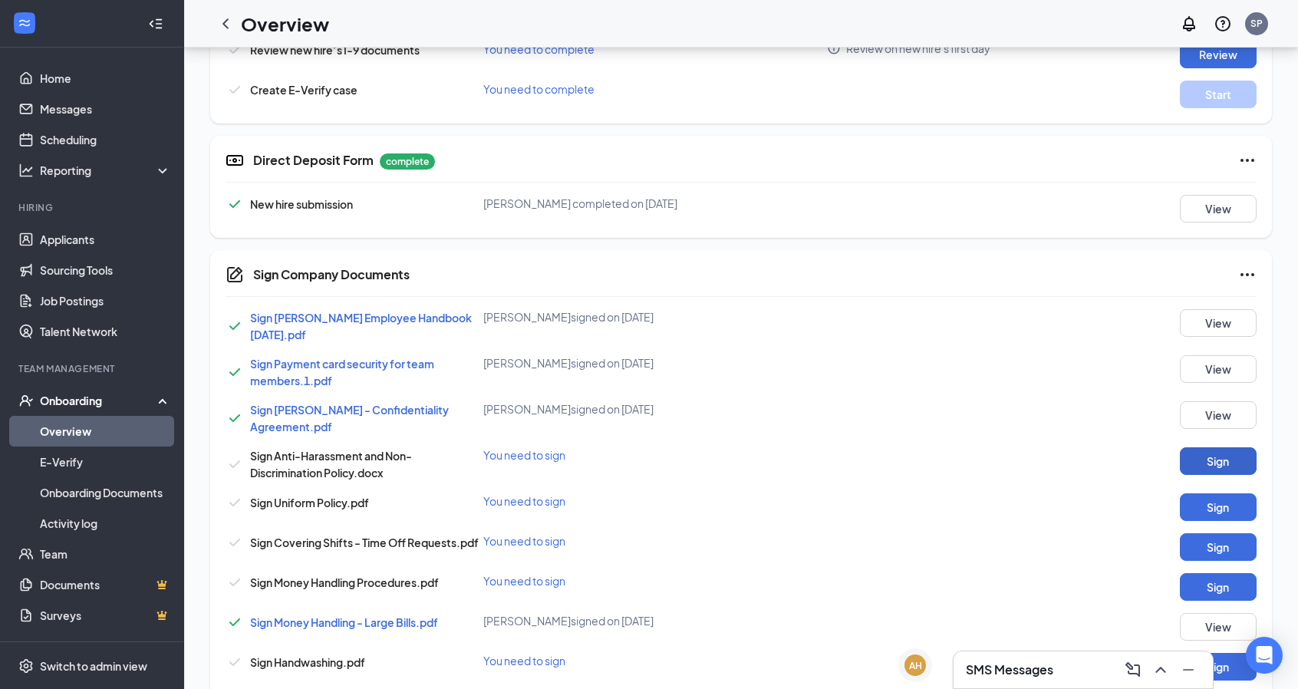
click at [1228, 458] on button "Sign" at bounding box center [1218, 461] width 77 height 28
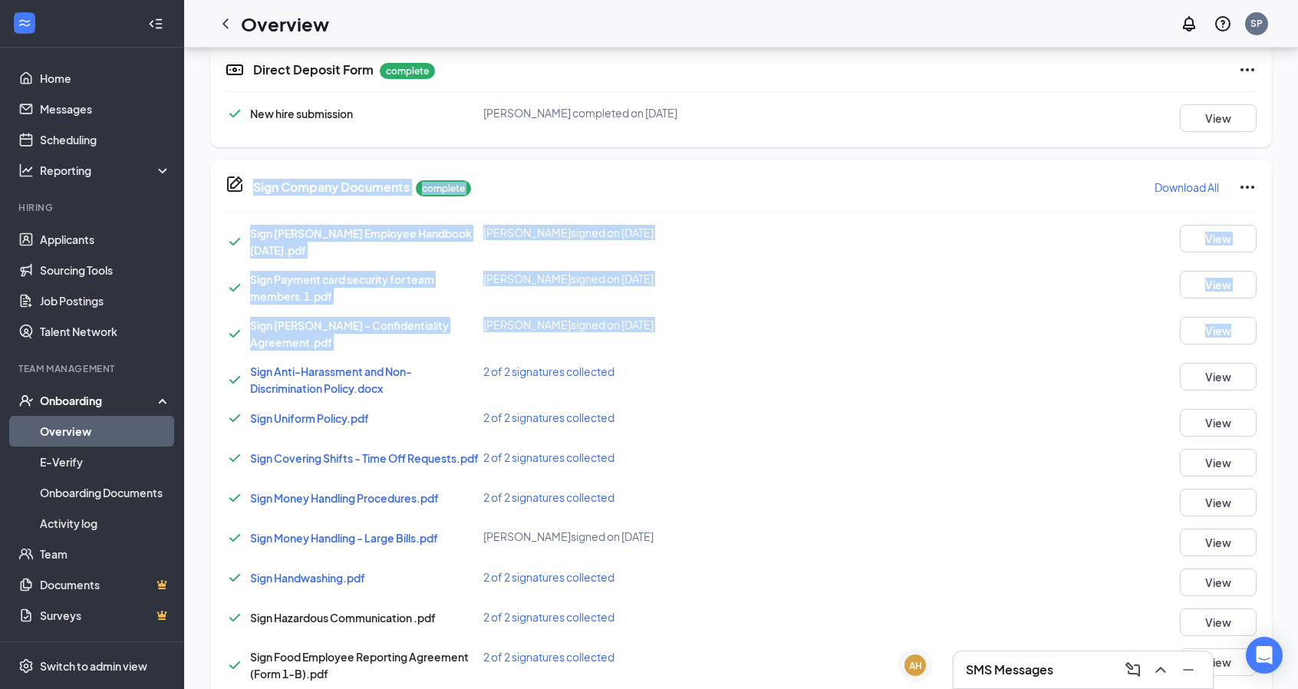
scroll to position [0, 0]
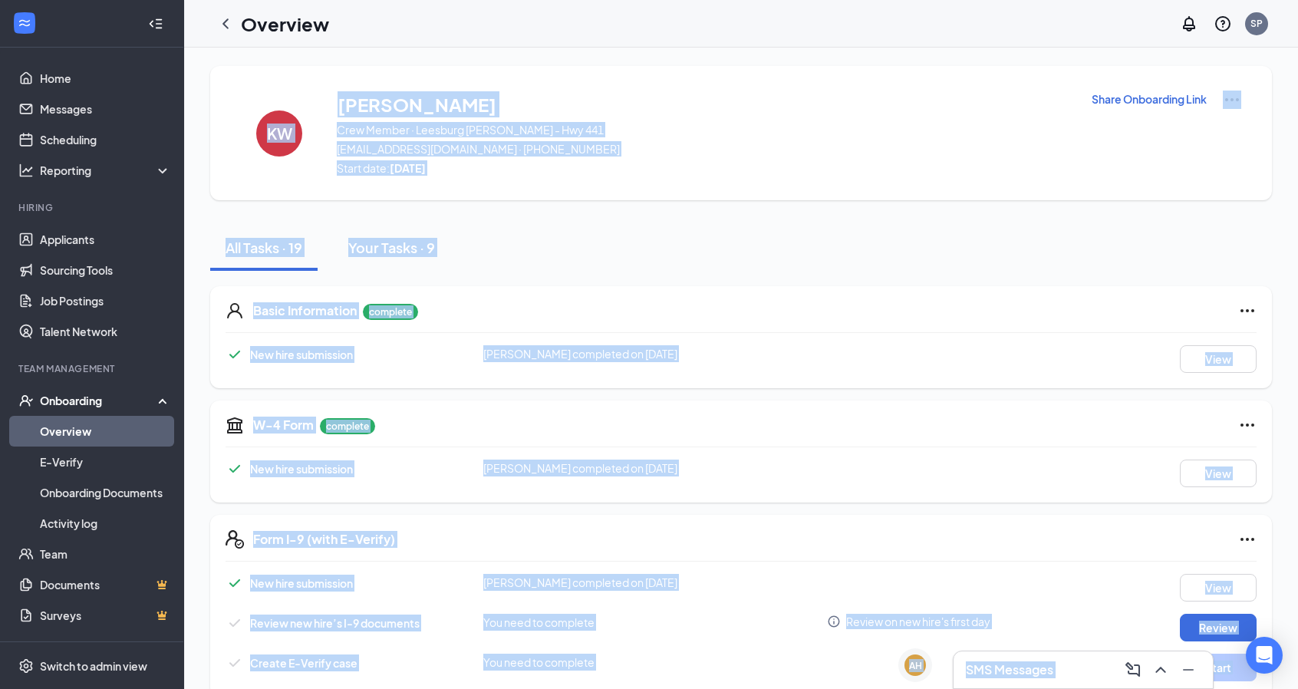
drag, startPoint x: 1291, startPoint y: 348, endPoint x: 1309, endPoint y: -93, distance: 440.8
click at [1298, 0] on html "Home Messages Scheduling Reporting Hiring Applicants Sourcing Tools Job Posting…" at bounding box center [649, 344] width 1298 height 689
click at [224, 26] on icon "ChevronLeft" at bounding box center [225, 24] width 18 height 18
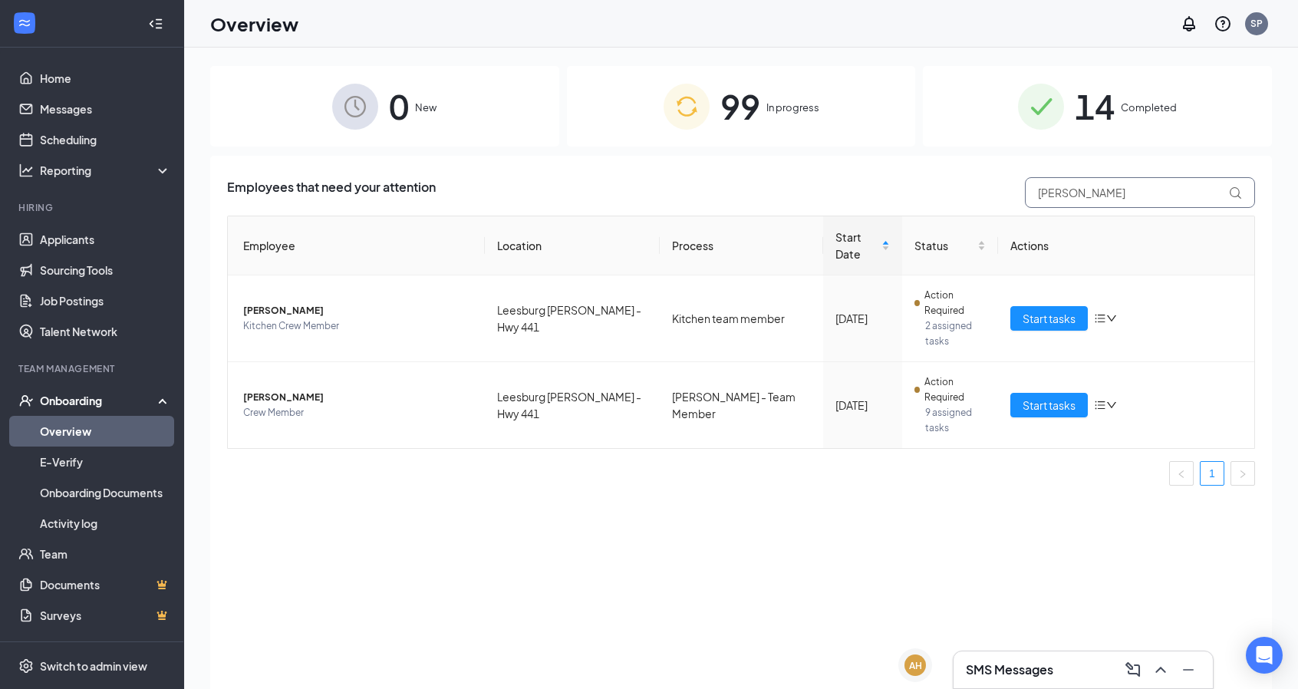
click at [1105, 206] on input "[PERSON_NAME]" at bounding box center [1140, 192] width 230 height 31
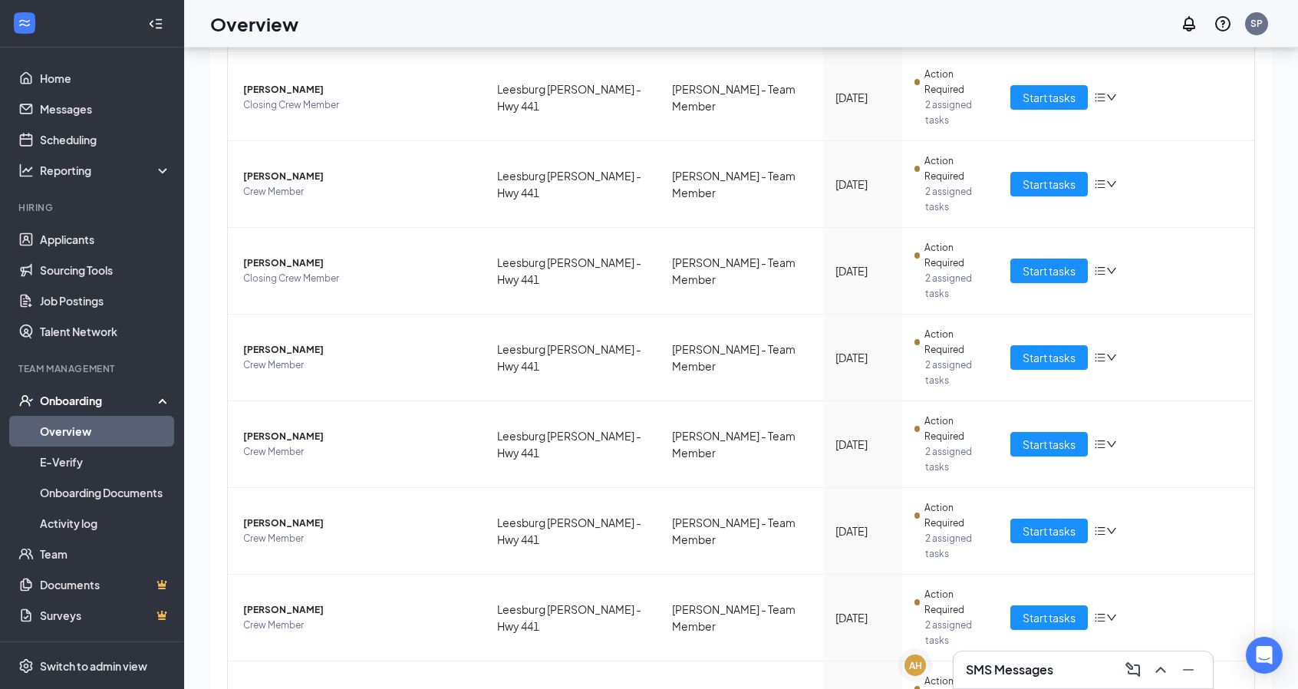
scroll to position [65, 0]
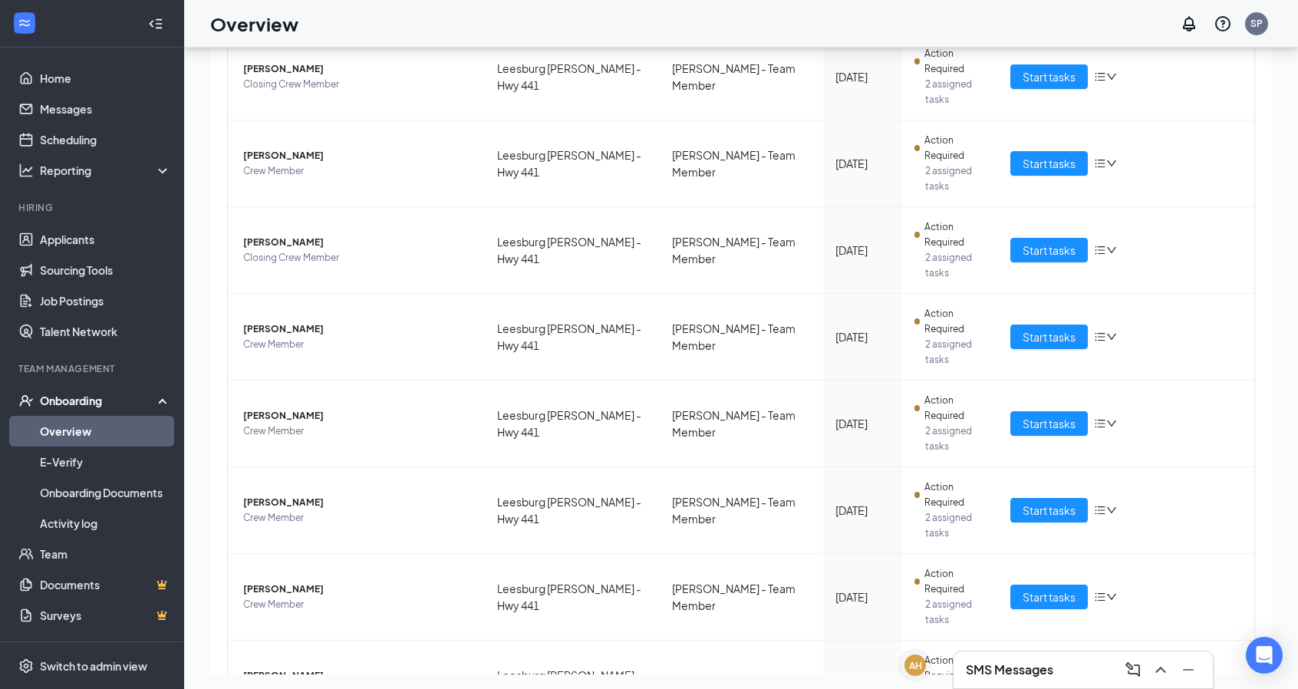
click at [958, 610] on div "Employee Location Process Start Date Status Actions [PERSON_NAME] Closing Crew …" at bounding box center [741, 288] width 1028 height 976
click at [958, 607] on div "Employee Location Process Start Date Status Actions [PERSON_NAME] Closing Crew …" at bounding box center [741, 288] width 1028 height 976
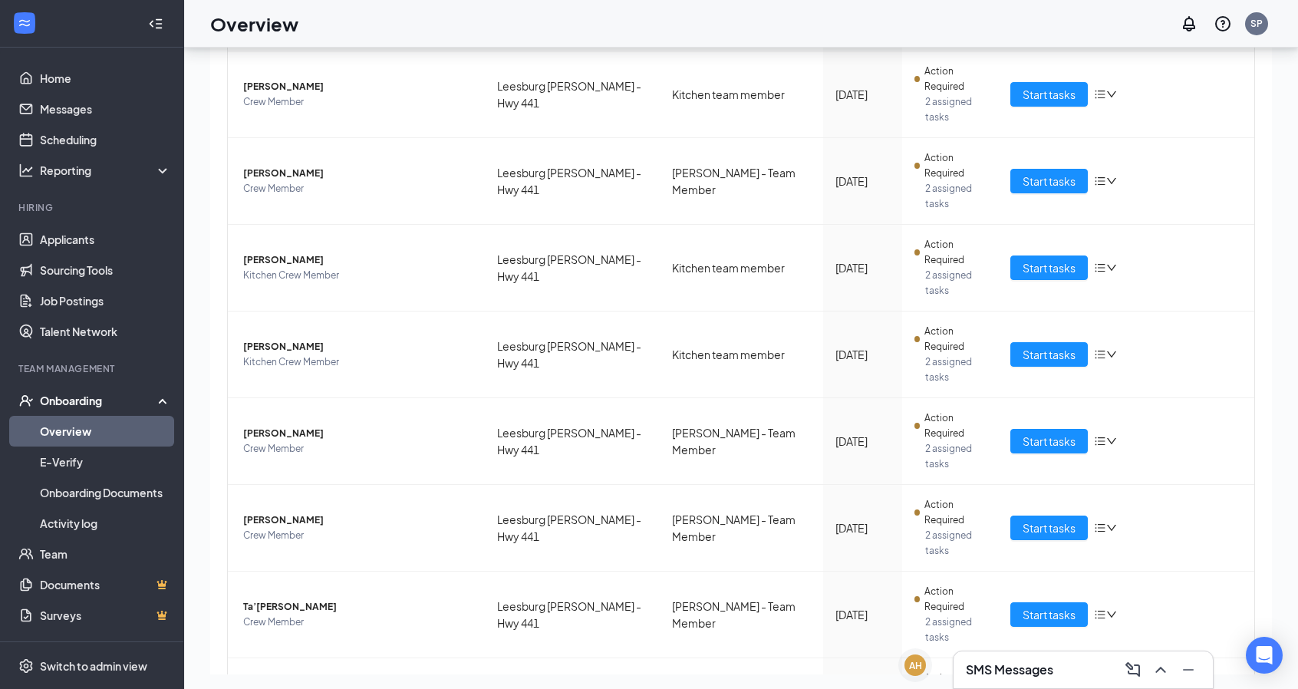
scroll to position [333, 0]
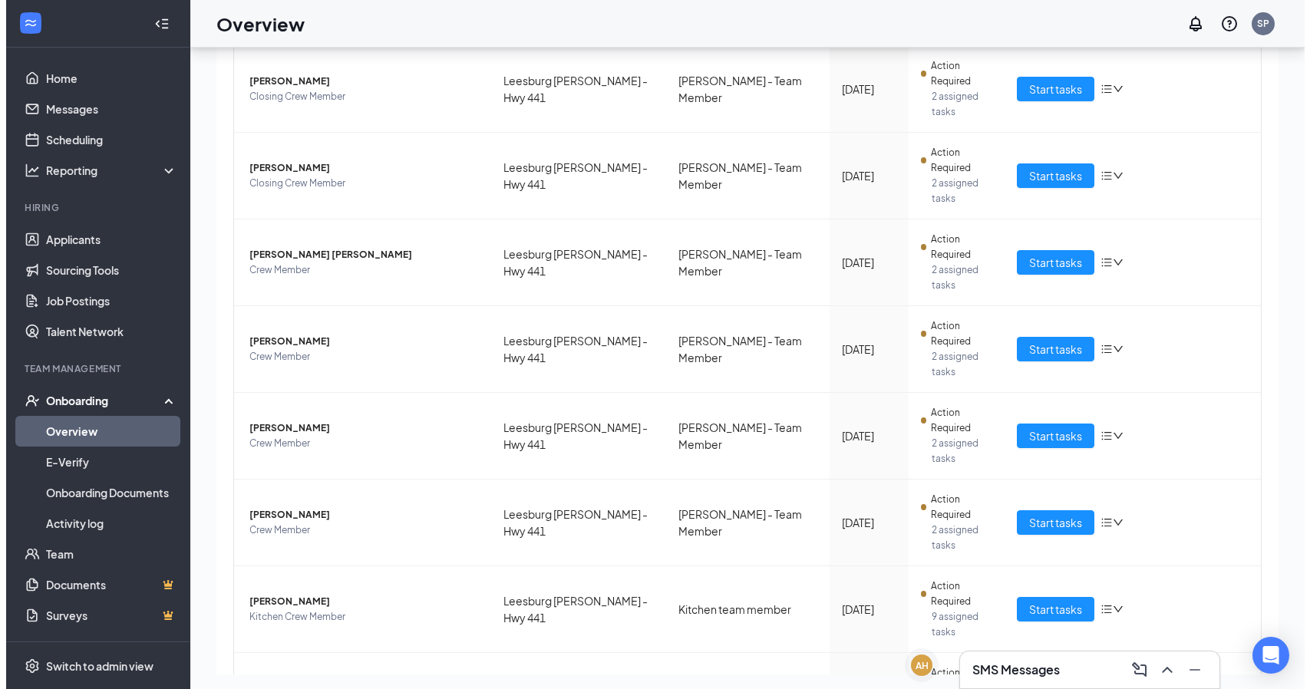
scroll to position [338, 0]
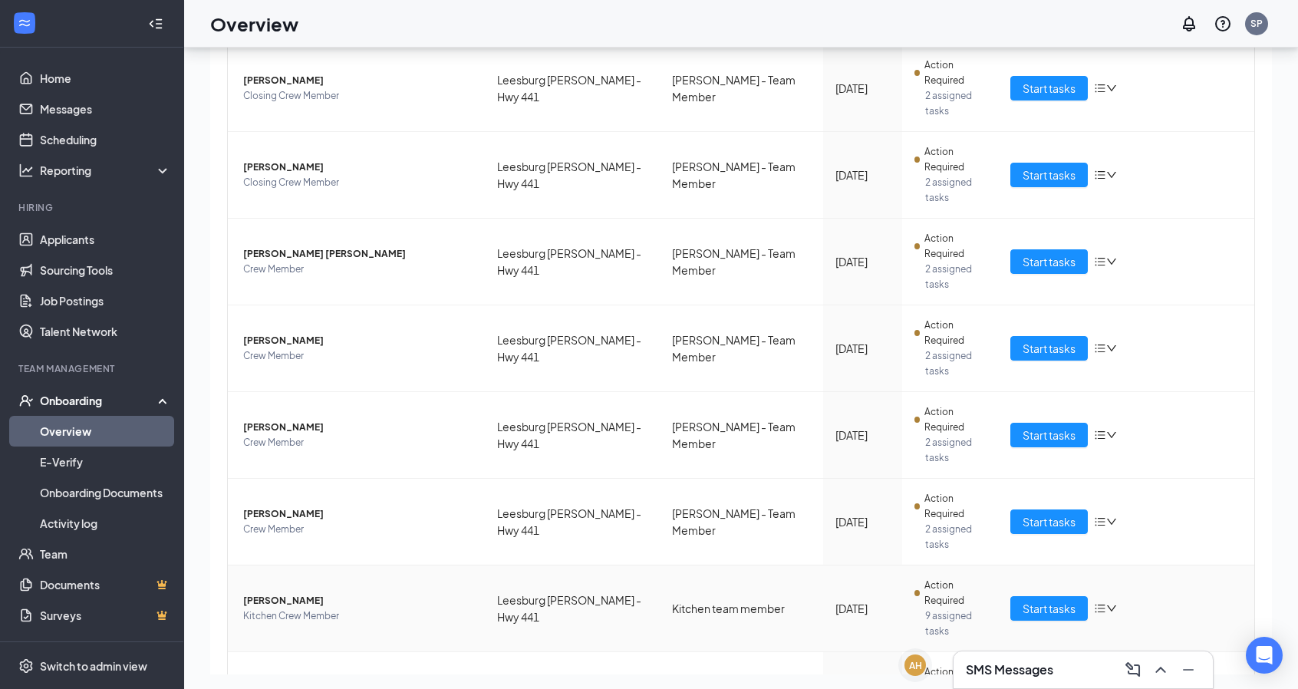
click at [295, 593] on span "[PERSON_NAME]" at bounding box center [357, 600] width 229 height 15
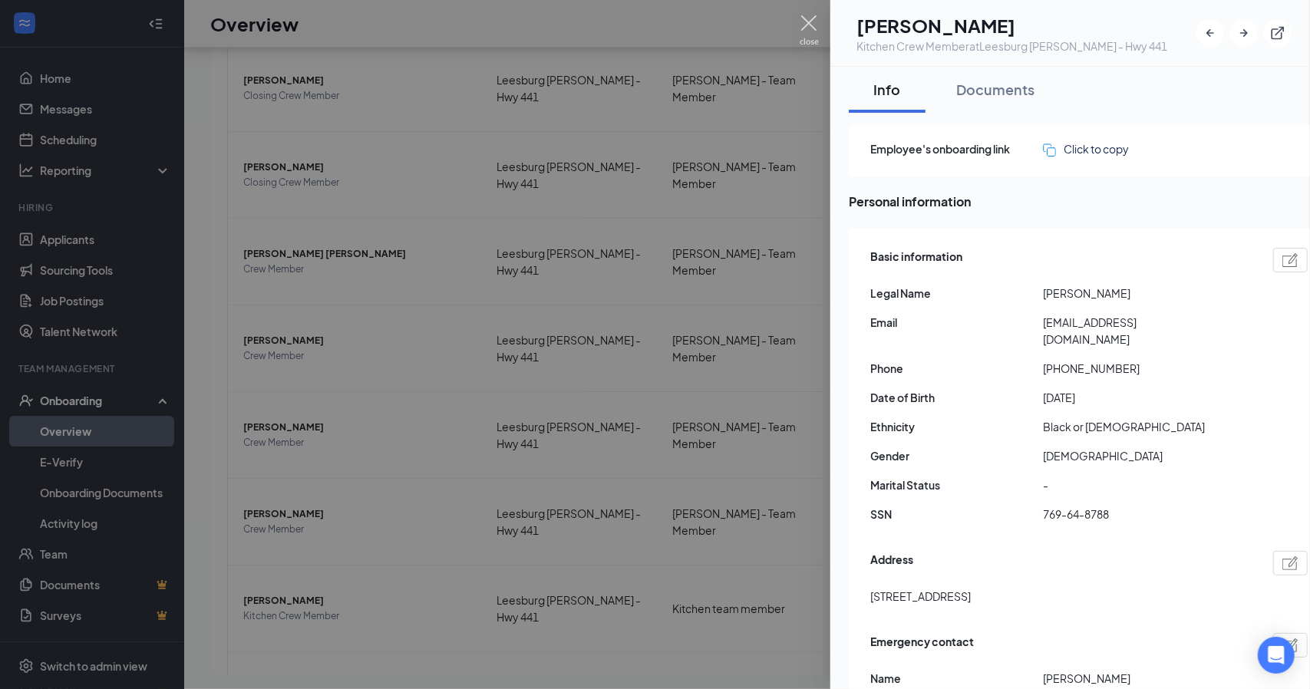
click at [810, 20] on img at bounding box center [809, 30] width 19 height 30
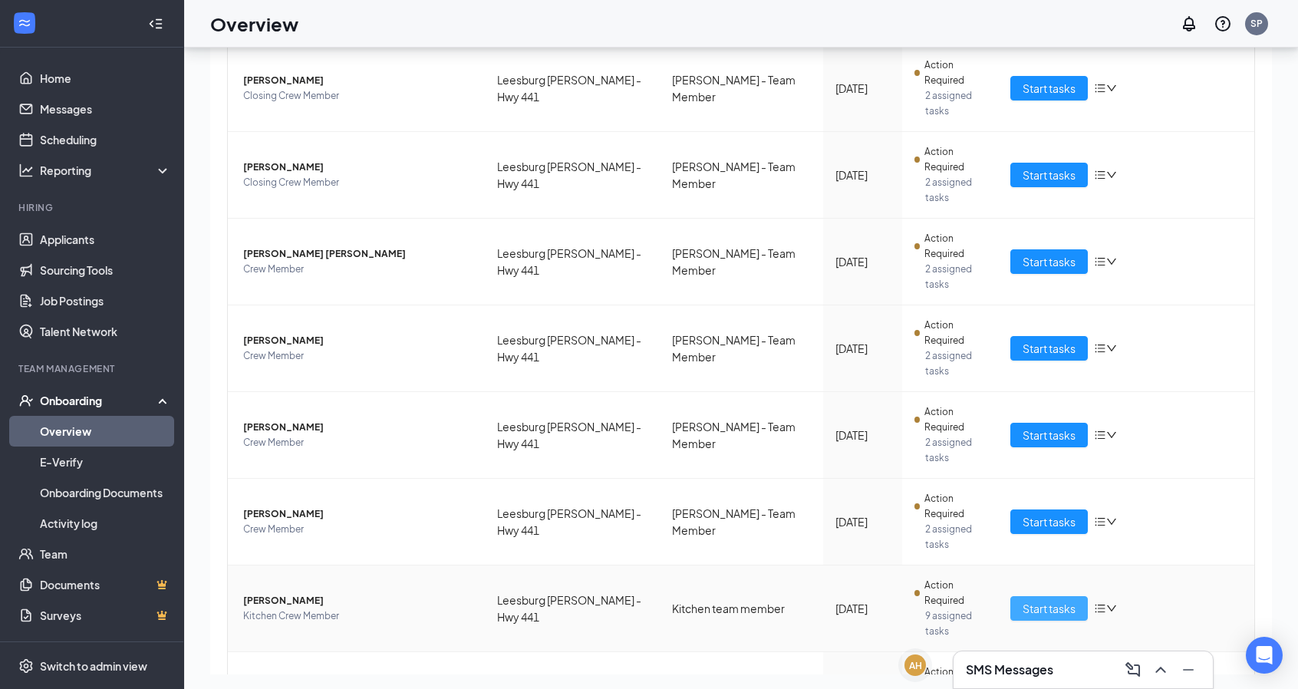
click at [1044, 600] on span "Start tasks" at bounding box center [1049, 608] width 53 height 17
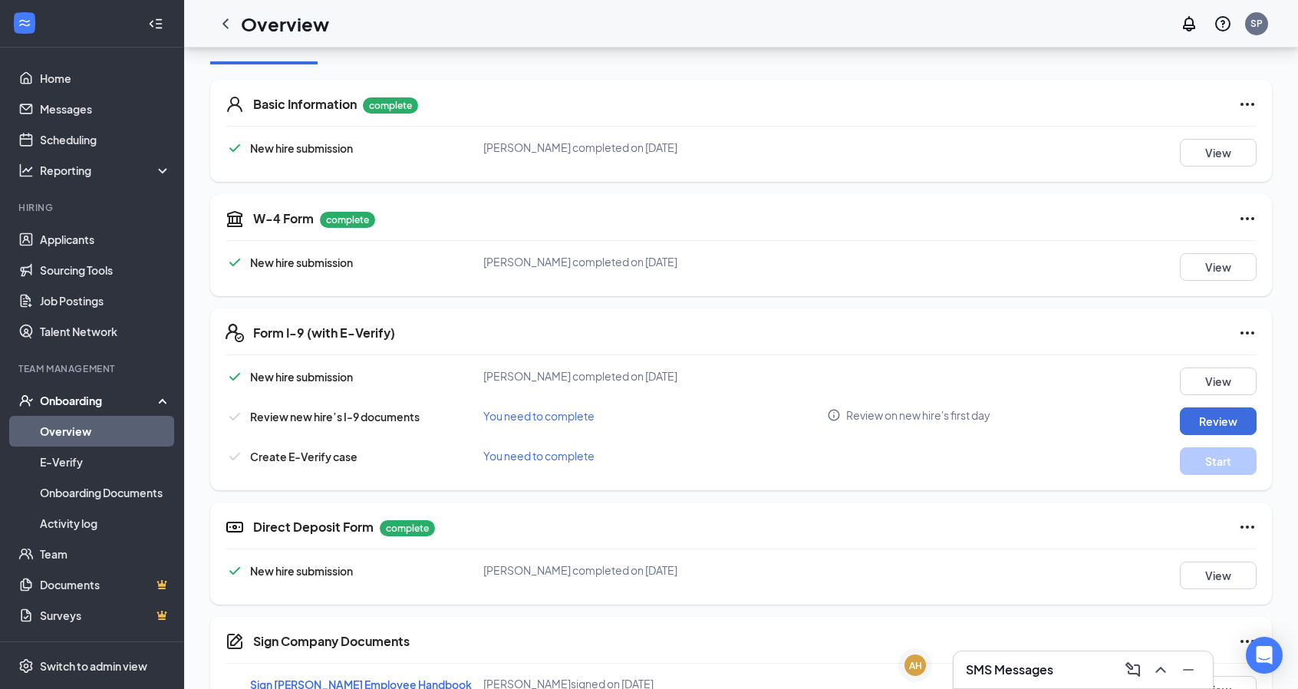
scroll to position [388, 0]
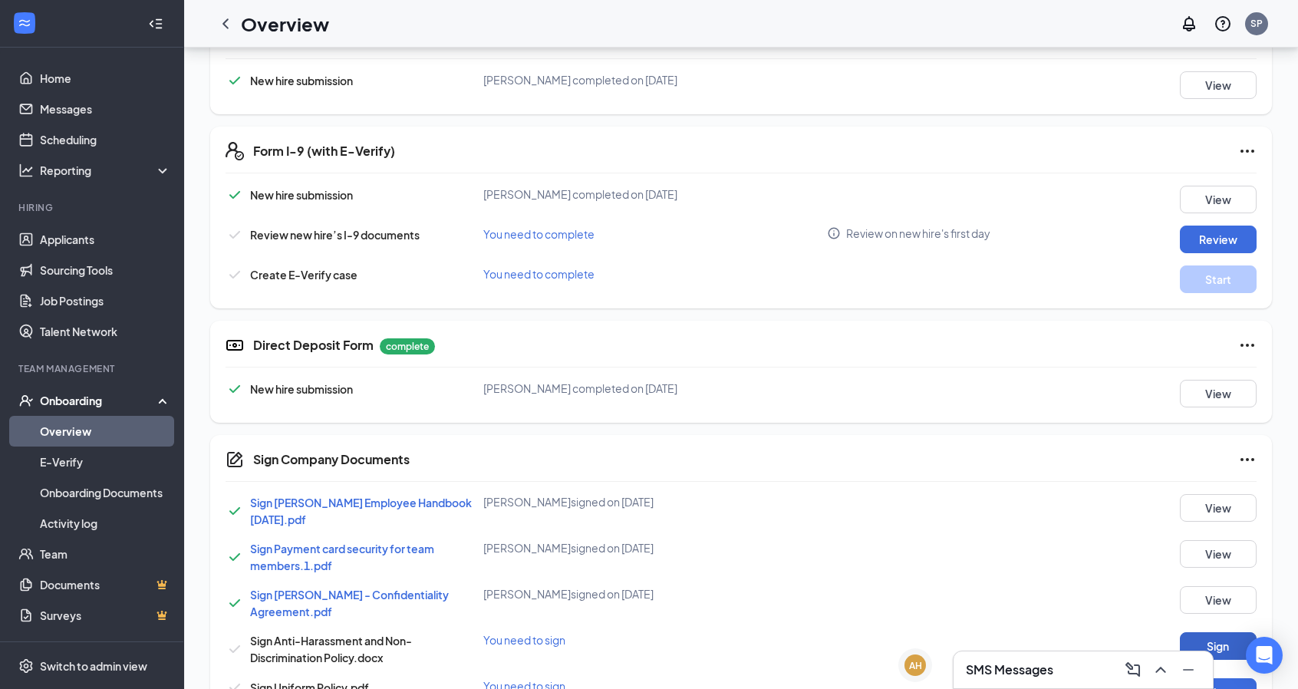
click at [1229, 647] on button "Sign" at bounding box center [1218, 646] width 77 height 28
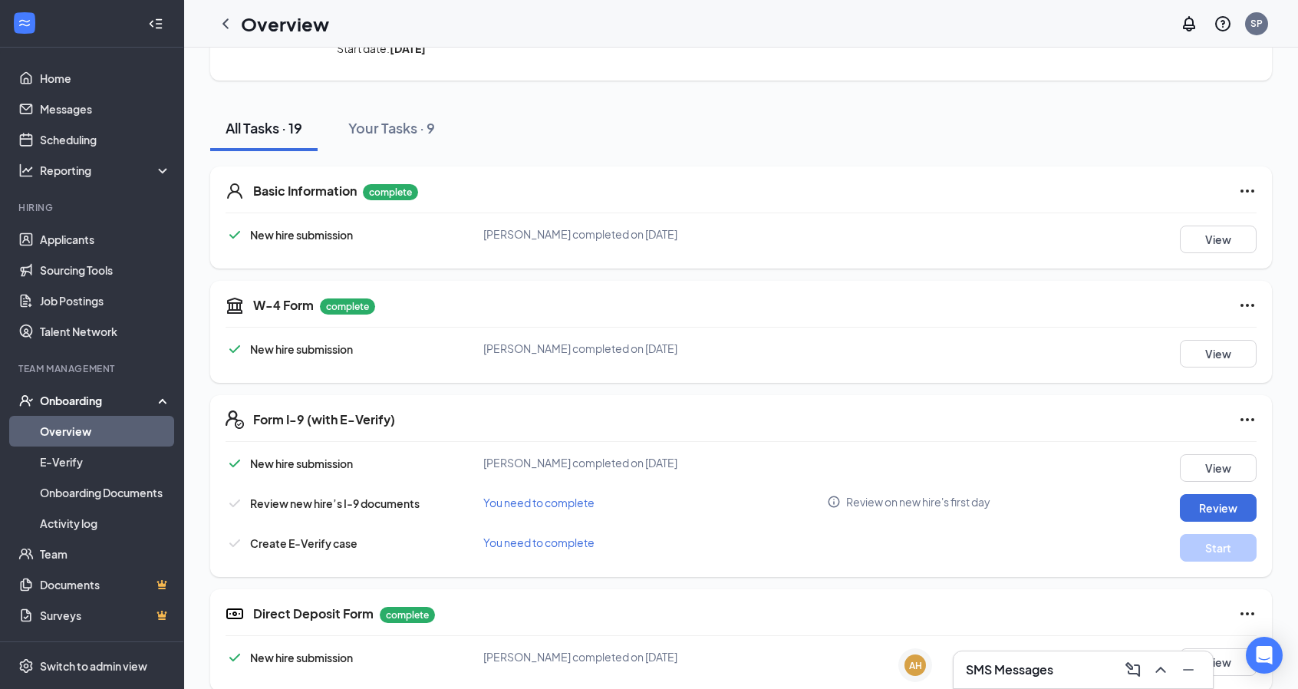
scroll to position [0, 0]
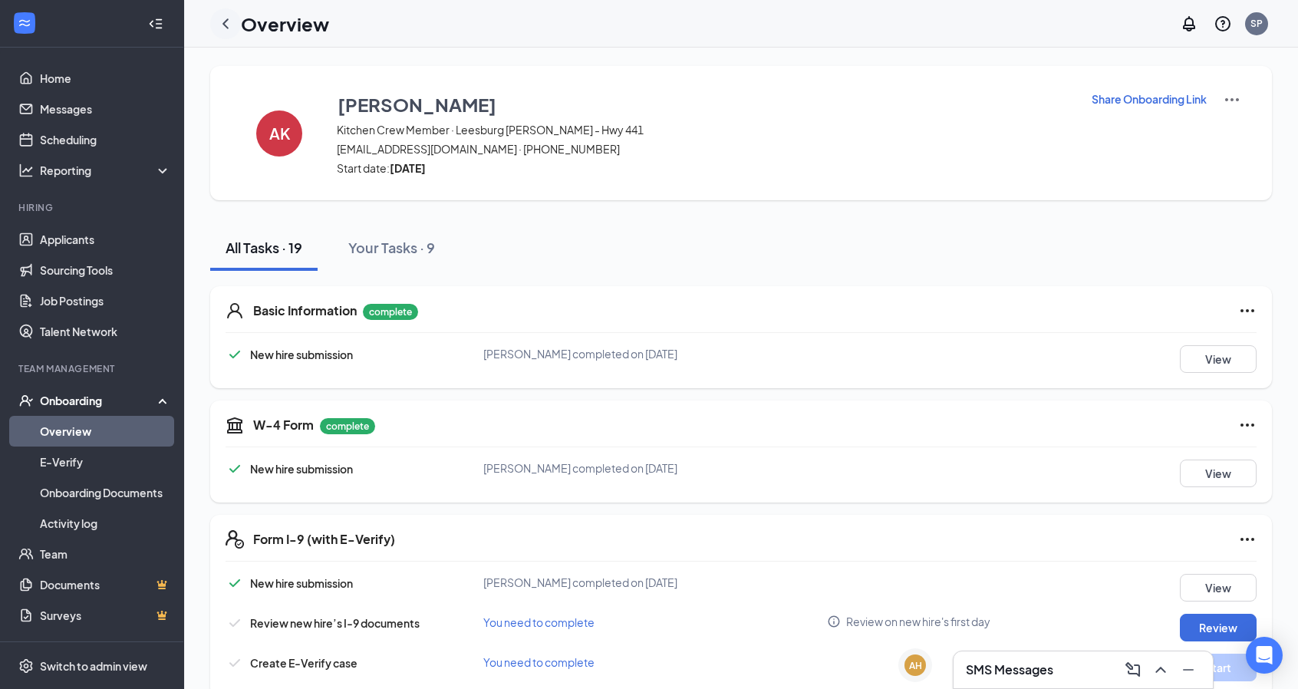
click at [226, 34] on div at bounding box center [225, 23] width 31 height 31
click at [257, 22] on h1 "Overview" at bounding box center [285, 24] width 88 height 26
click at [217, 40] on div "Overview SP" at bounding box center [741, 24] width 1114 height 48
click at [233, 30] on icon "ChevronLeft" at bounding box center [225, 24] width 18 height 18
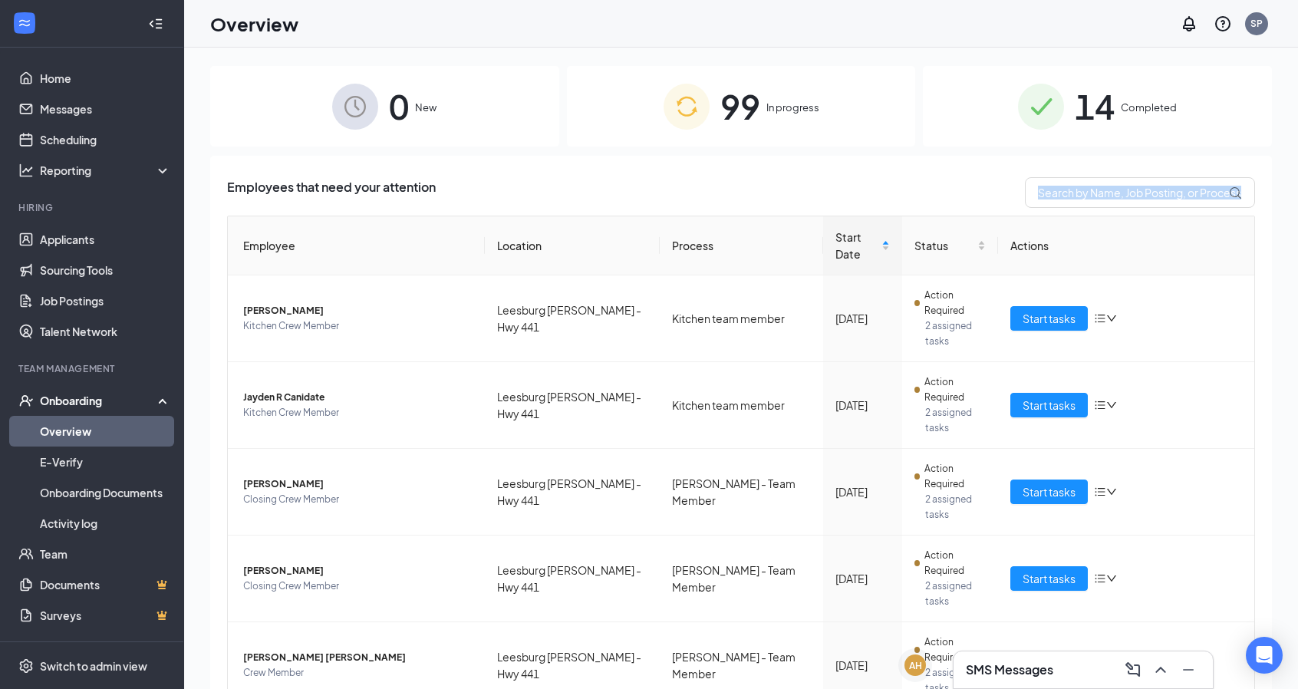
drag, startPoint x: 1274, startPoint y: 202, endPoint x: 1309, endPoint y: 361, distance: 163.5
click at [1298, 361] on html "Home Messages Scheduling Reporting Hiring Applicants Sourcing Tools Job Posting…" at bounding box center [649, 344] width 1298 height 689
click at [1256, 126] on div "14 Completed" at bounding box center [1097, 106] width 349 height 81
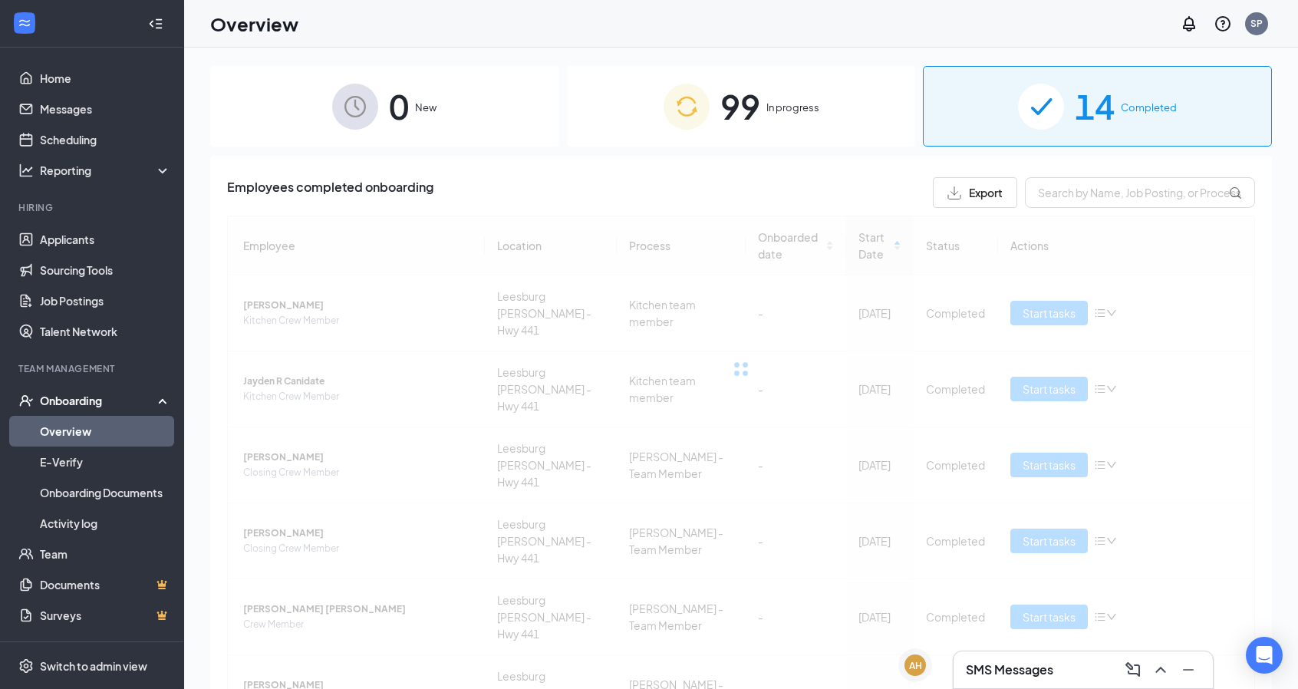
click at [1219, 122] on div "14 Completed" at bounding box center [1097, 106] width 349 height 81
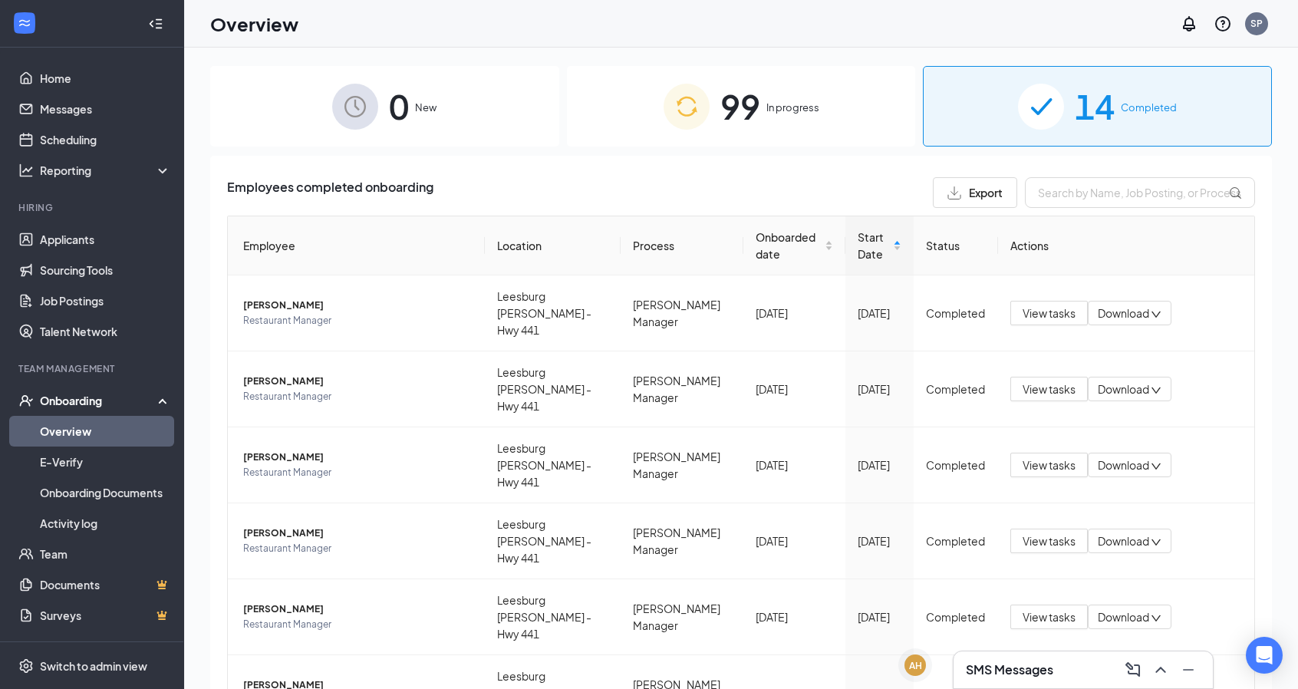
click at [737, 96] on span "99" at bounding box center [741, 106] width 40 height 53
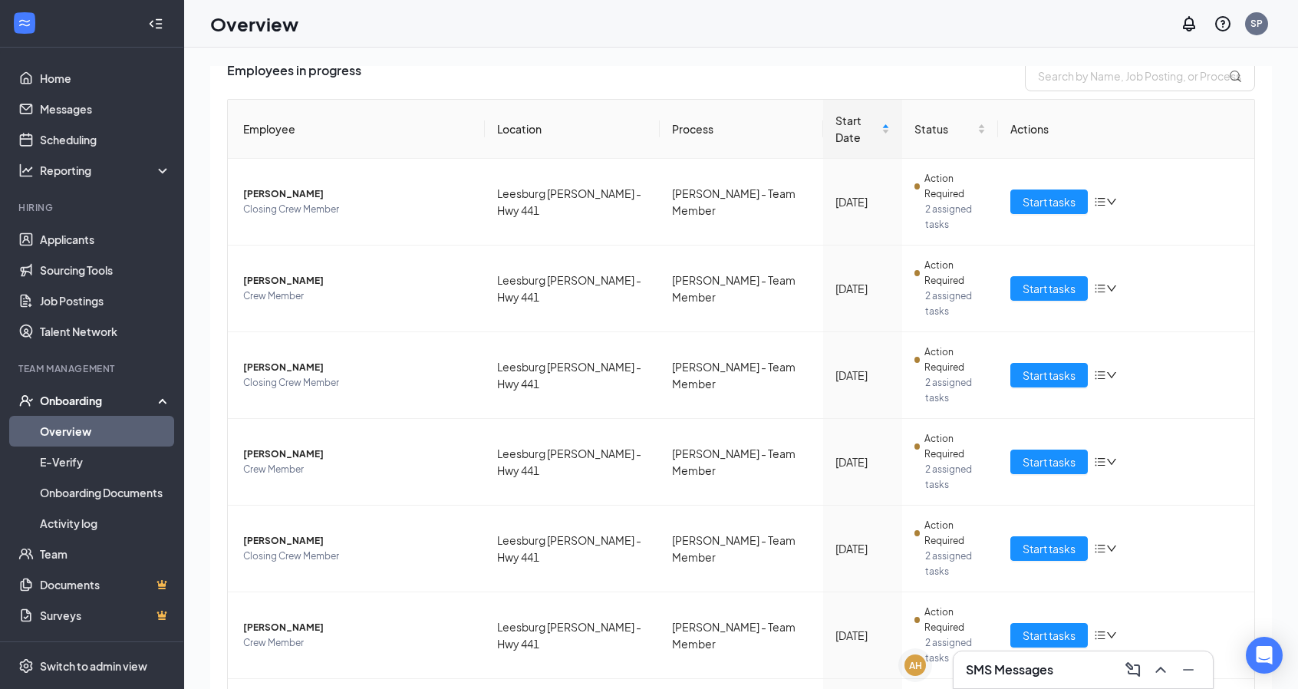
scroll to position [117, 0]
drag, startPoint x: 1278, startPoint y: 265, endPoint x: 1265, endPoint y: 358, distance: 94.6
click at [1265, 358] on div "0 New 99 In progress 14 Completed Employees in progress Employee Location Proce…" at bounding box center [741, 403] width 1114 height 711
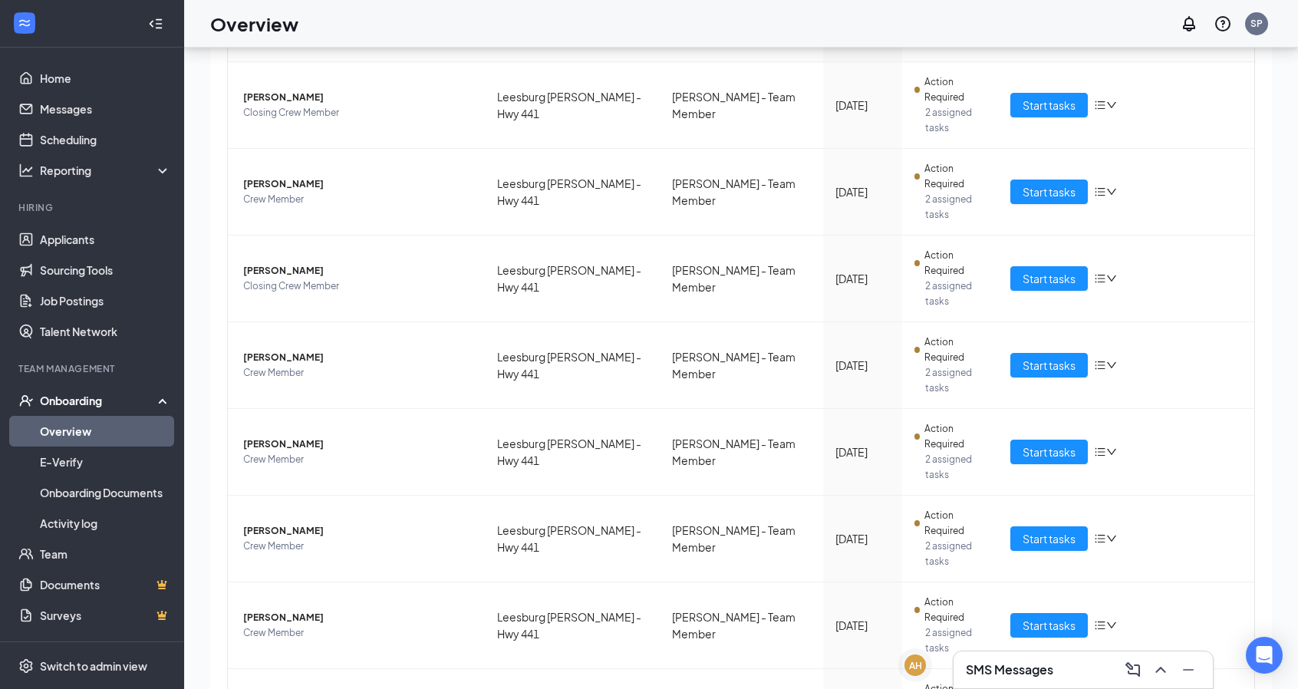
scroll to position [48, 0]
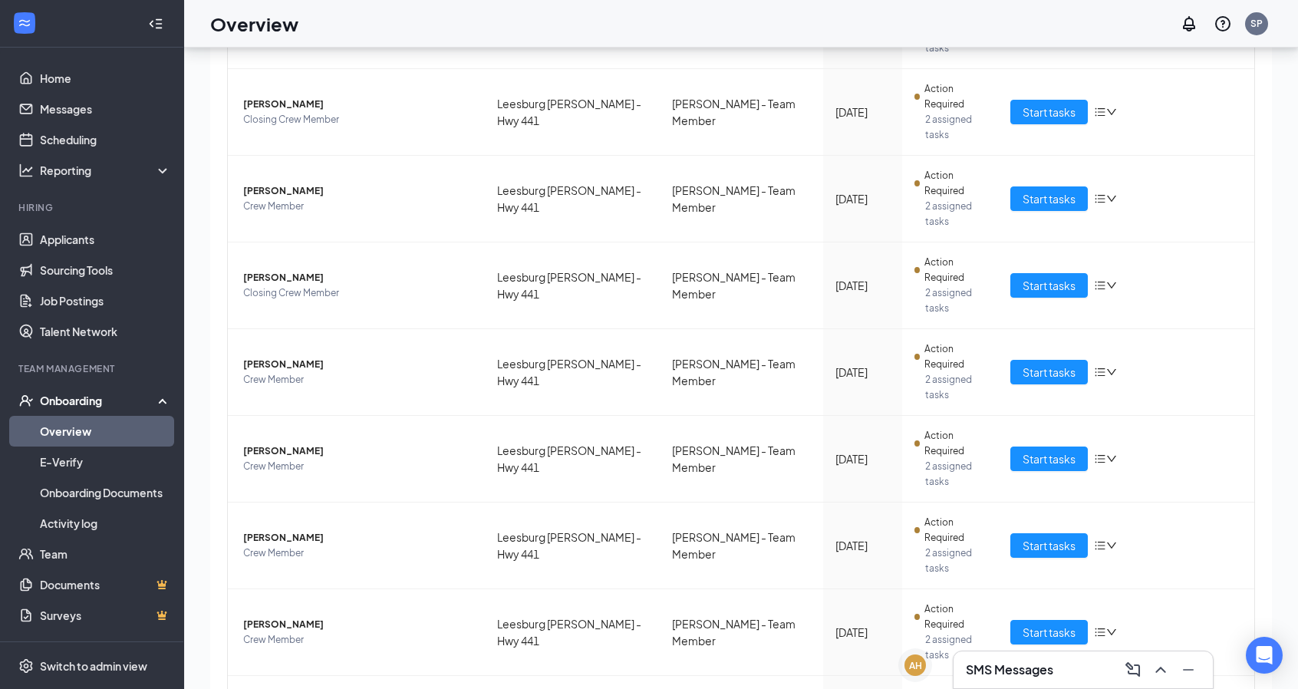
scroll to position [350, 0]
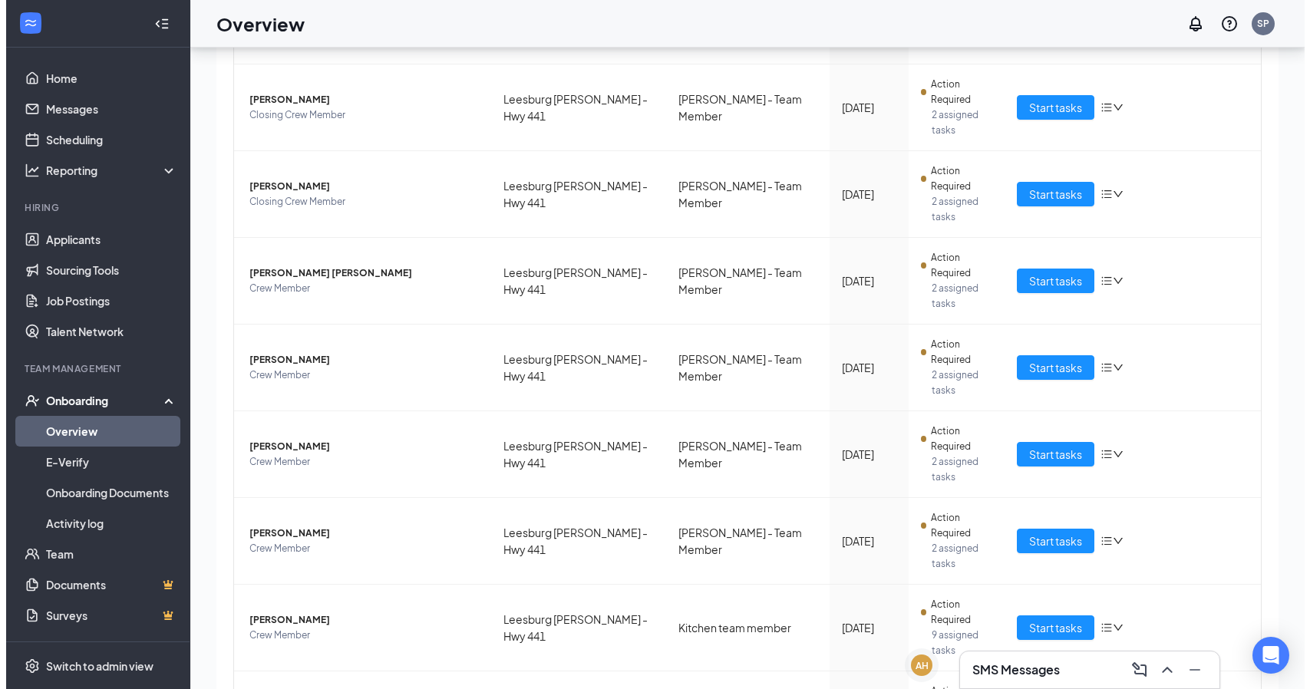
scroll to position [339, 0]
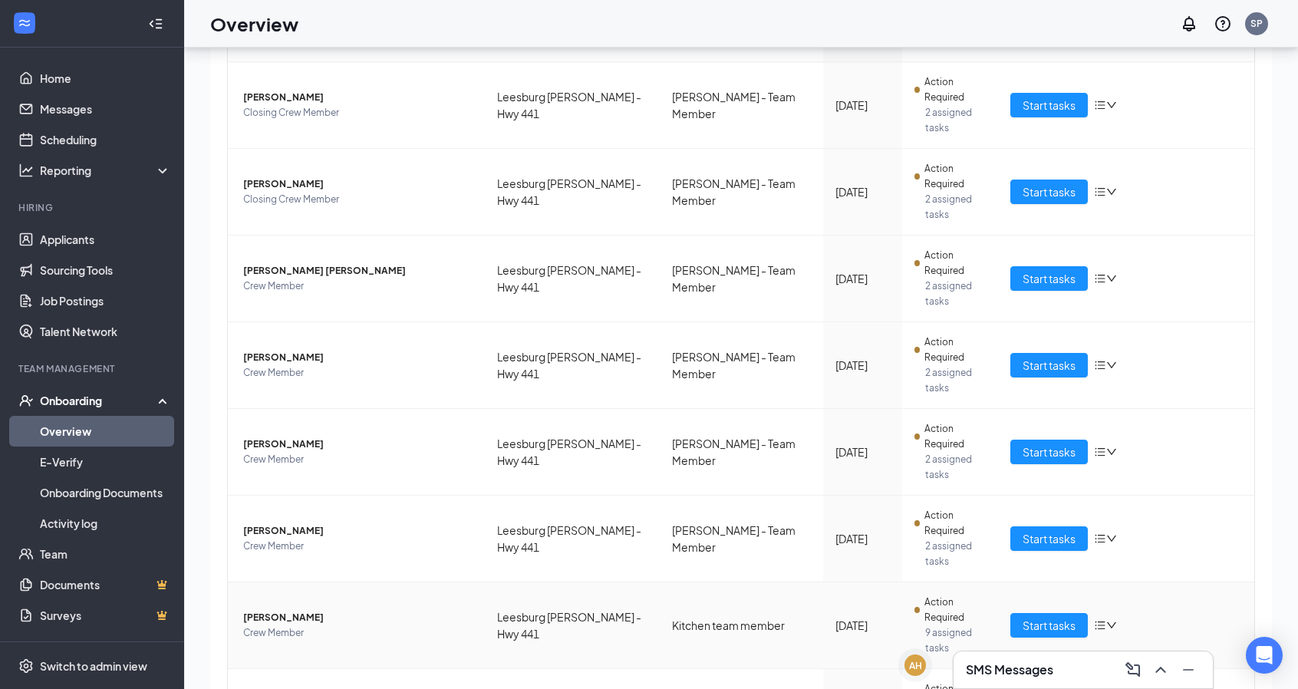
click at [295, 610] on span "[PERSON_NAME]" at bounding box center [357, 617] width 229 height 15
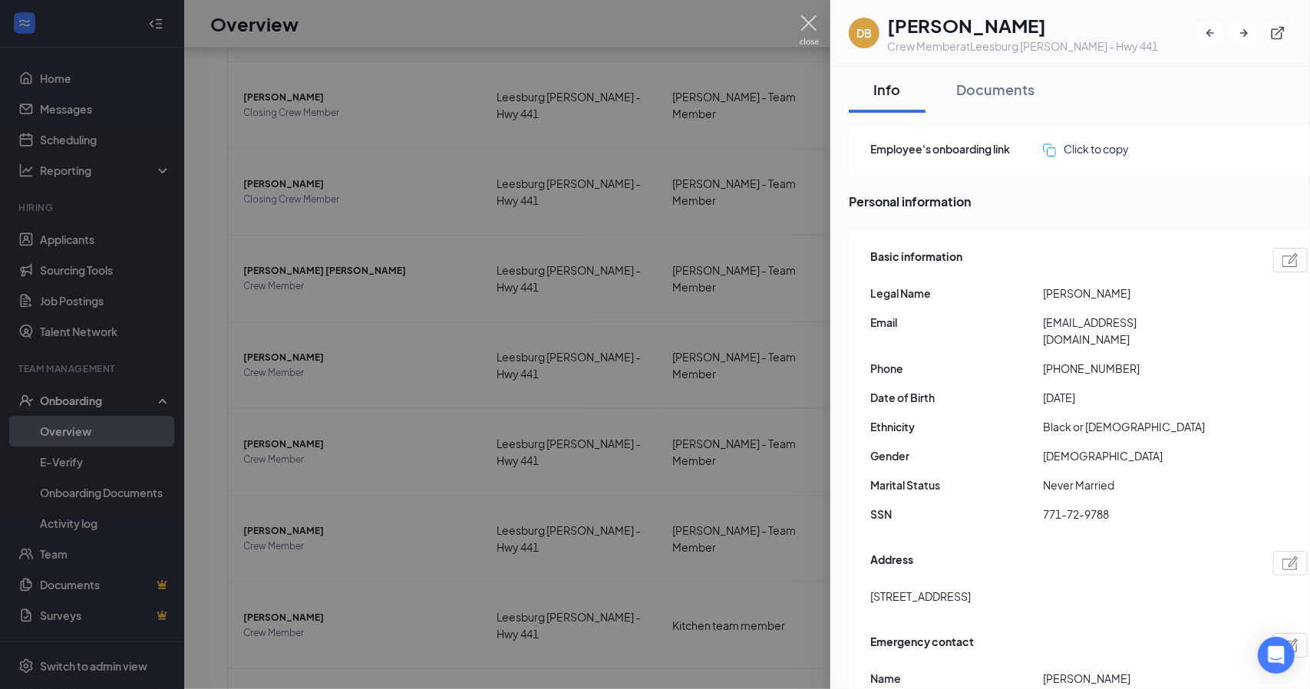
click at [810, 31] on img at bounding box center [809, 30] width 19 height 30
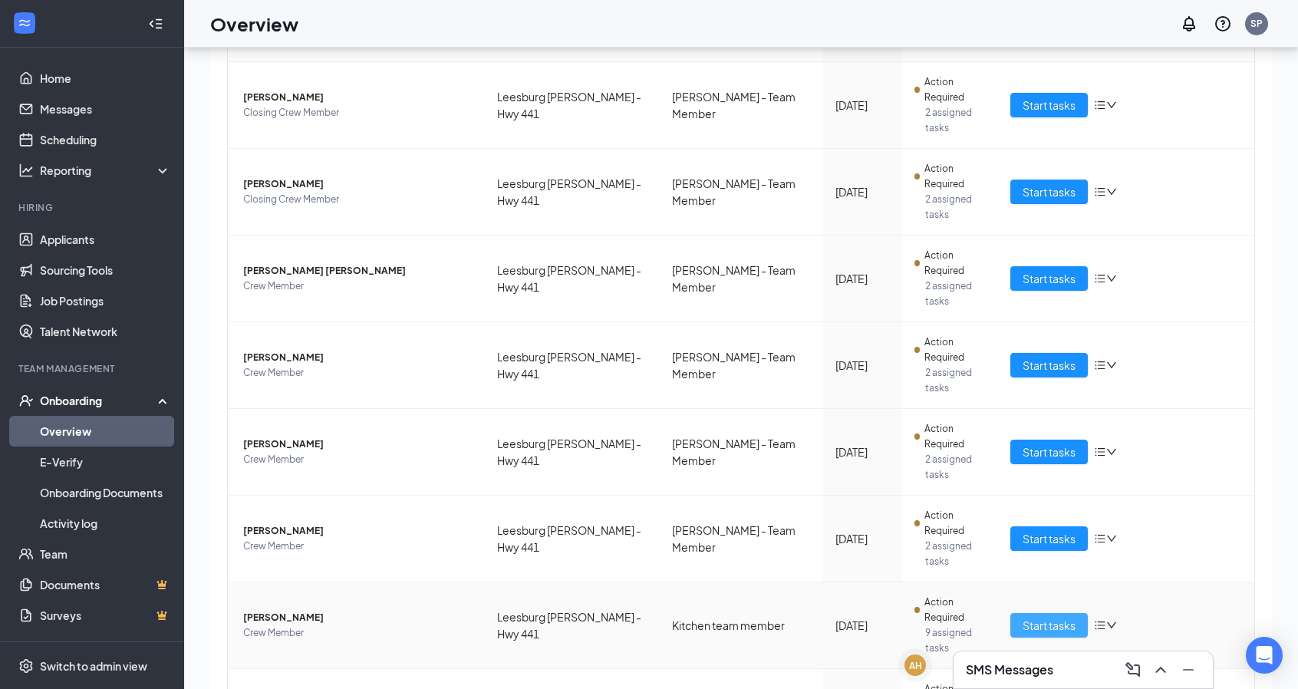
click at [1045, 617] on span "Start tasks" at bounding box center [1049, 625] width 53 height 17
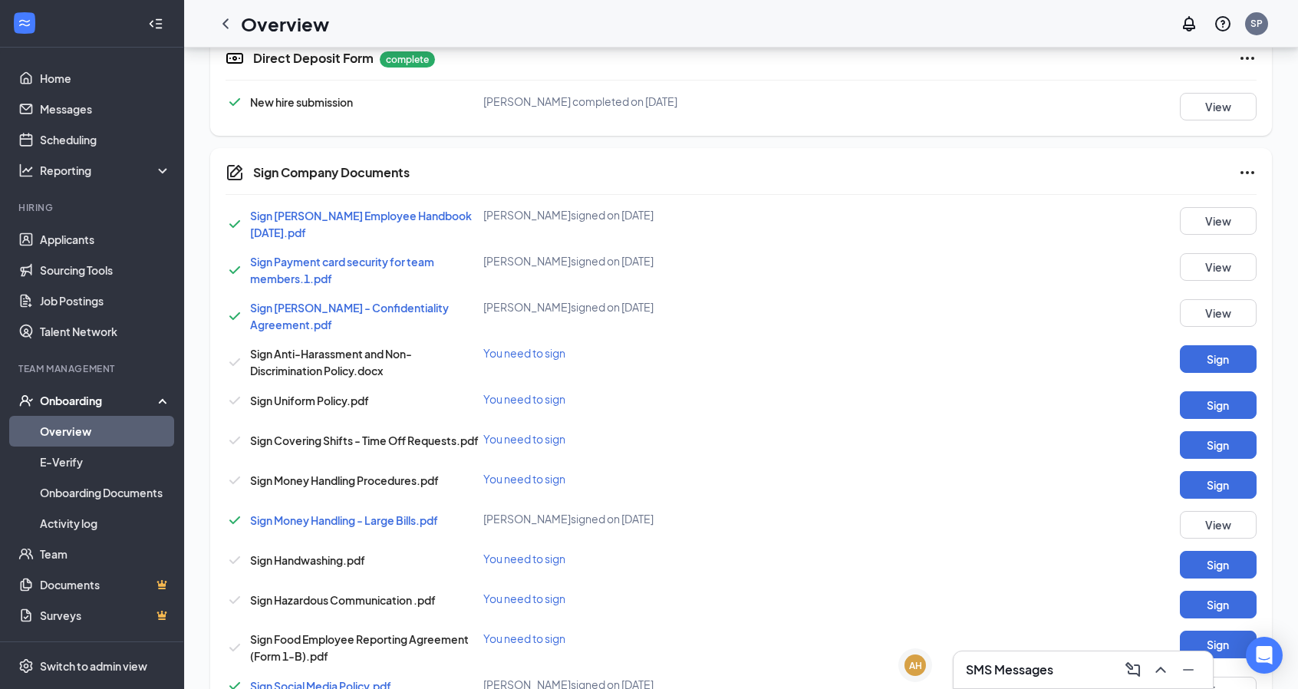
scroll to position [677, 0]
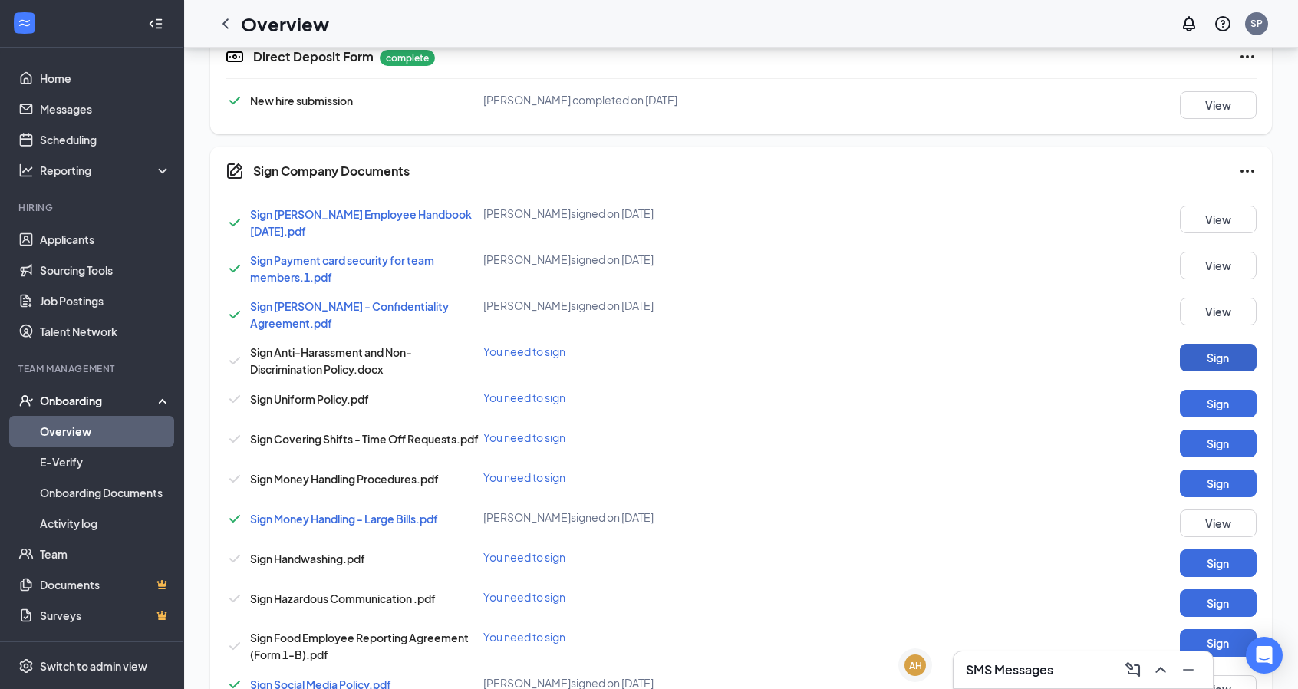
click at [1217, 368] on button "Sign" at bounding box center [1218, 358] width 77 height 28
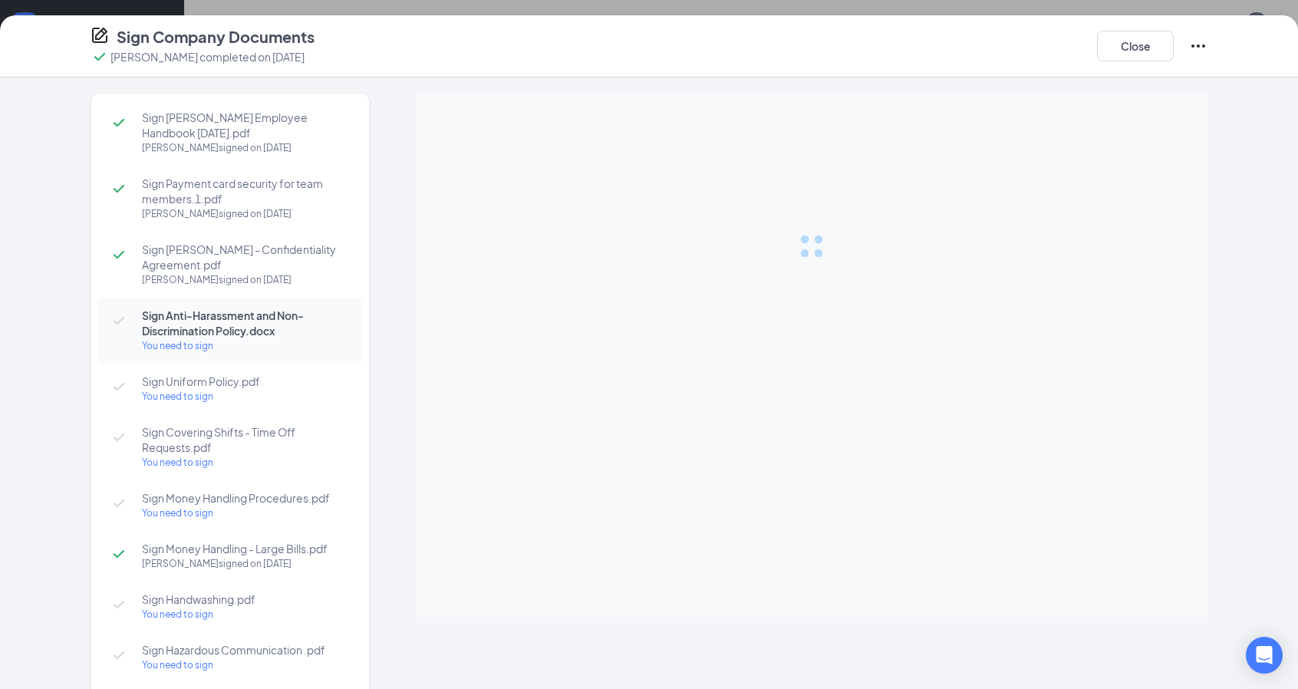
click at [1107, 412] on div at bounding box center [812, 355] width 791 height 524
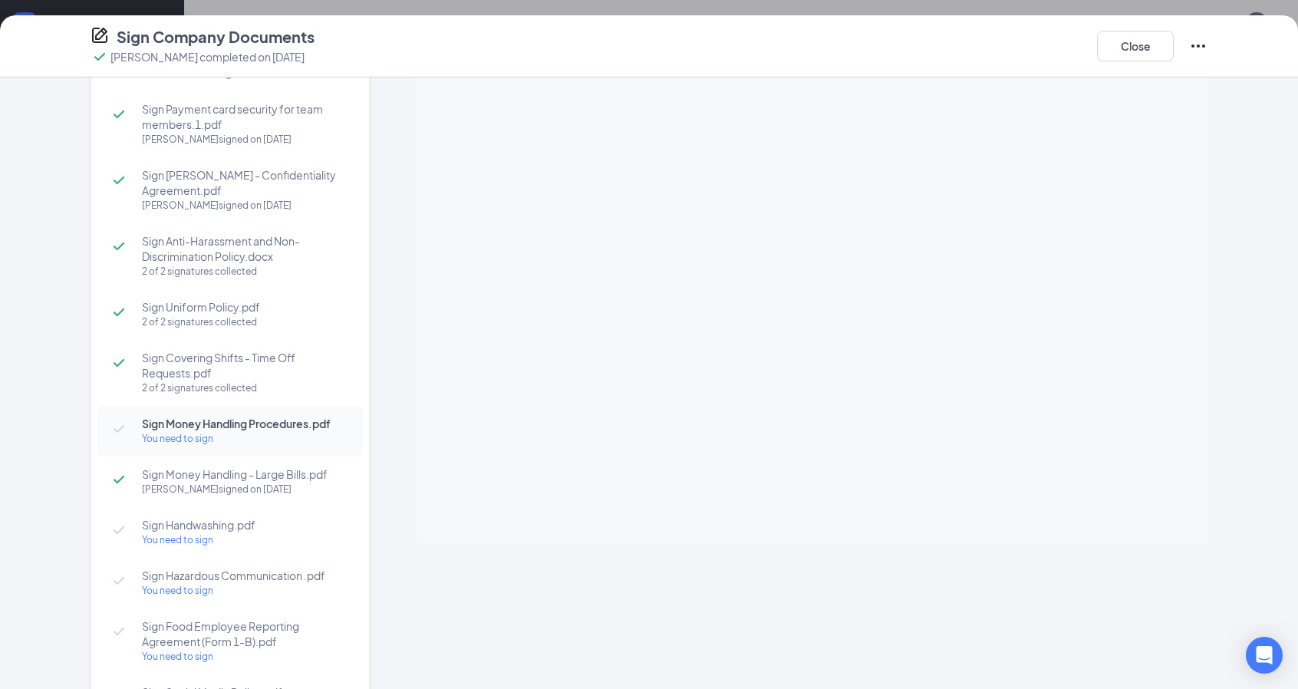
scroll to position [0, 0]
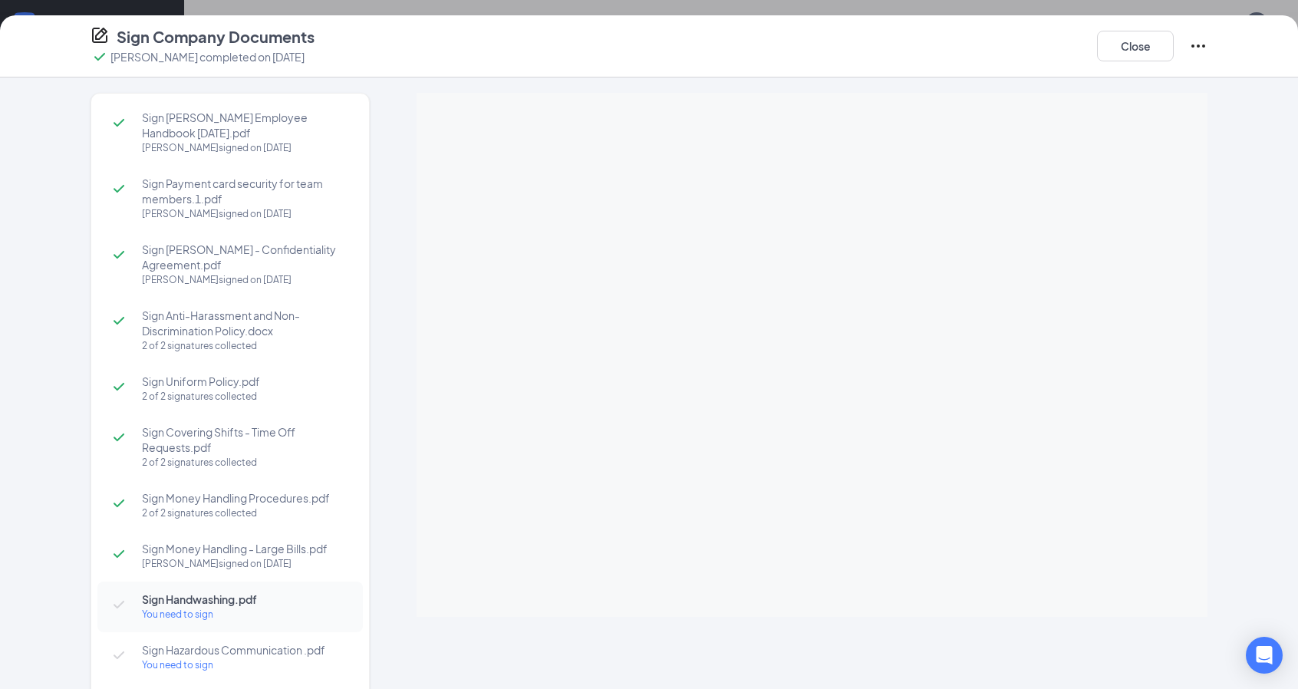
click at [1276, 249] on div "Sign [PERSON_NAME] Employee Handbook [DATE].pdf [PERSON_NAME] signed on [DATE] …" at bounding box center [649, 384] width 1298 height 612
